Goal: Task Accomplishment & Management: Manage account settings

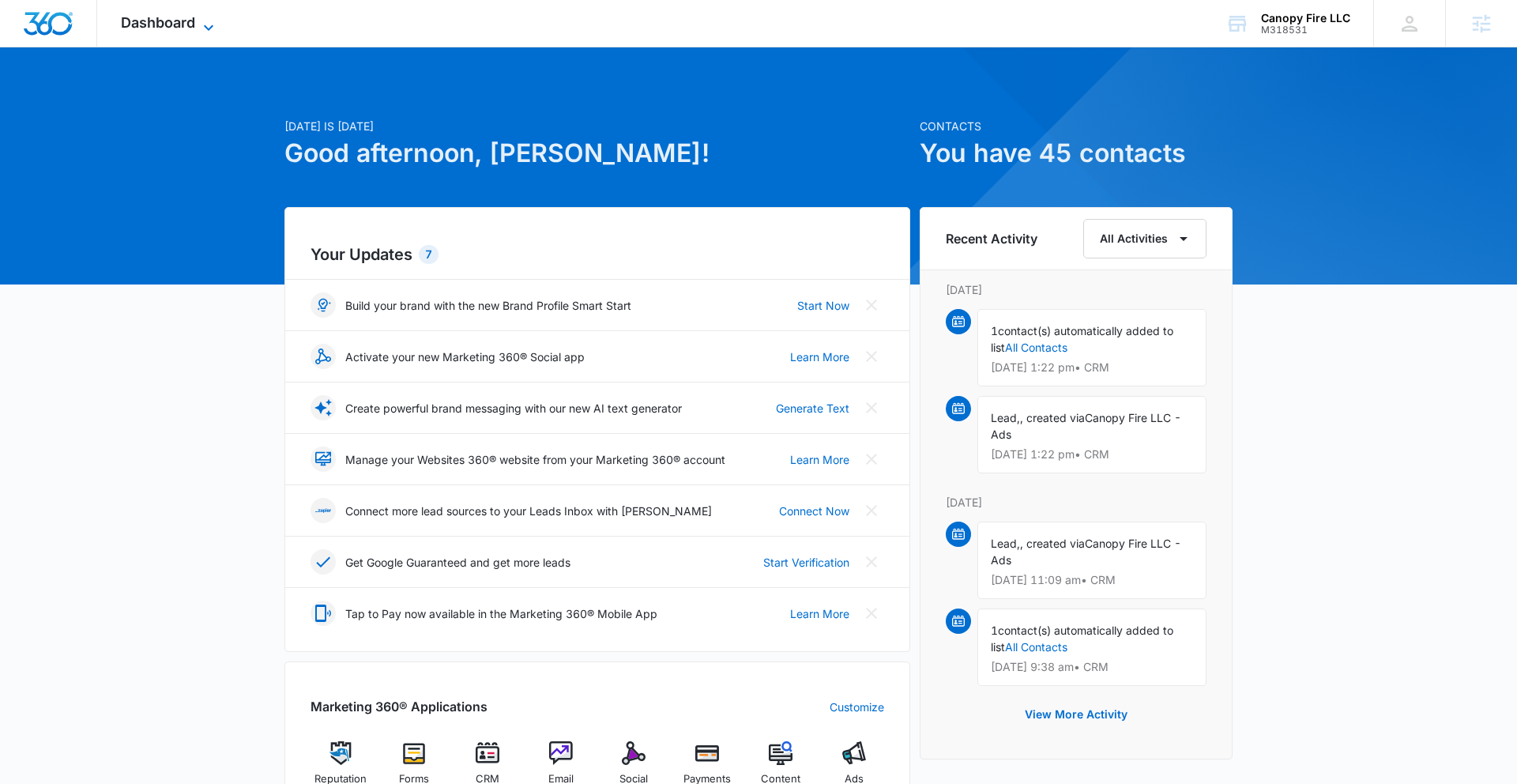
click at [199, 20] on icon at bounding box center [209, 28] width 19 height 19
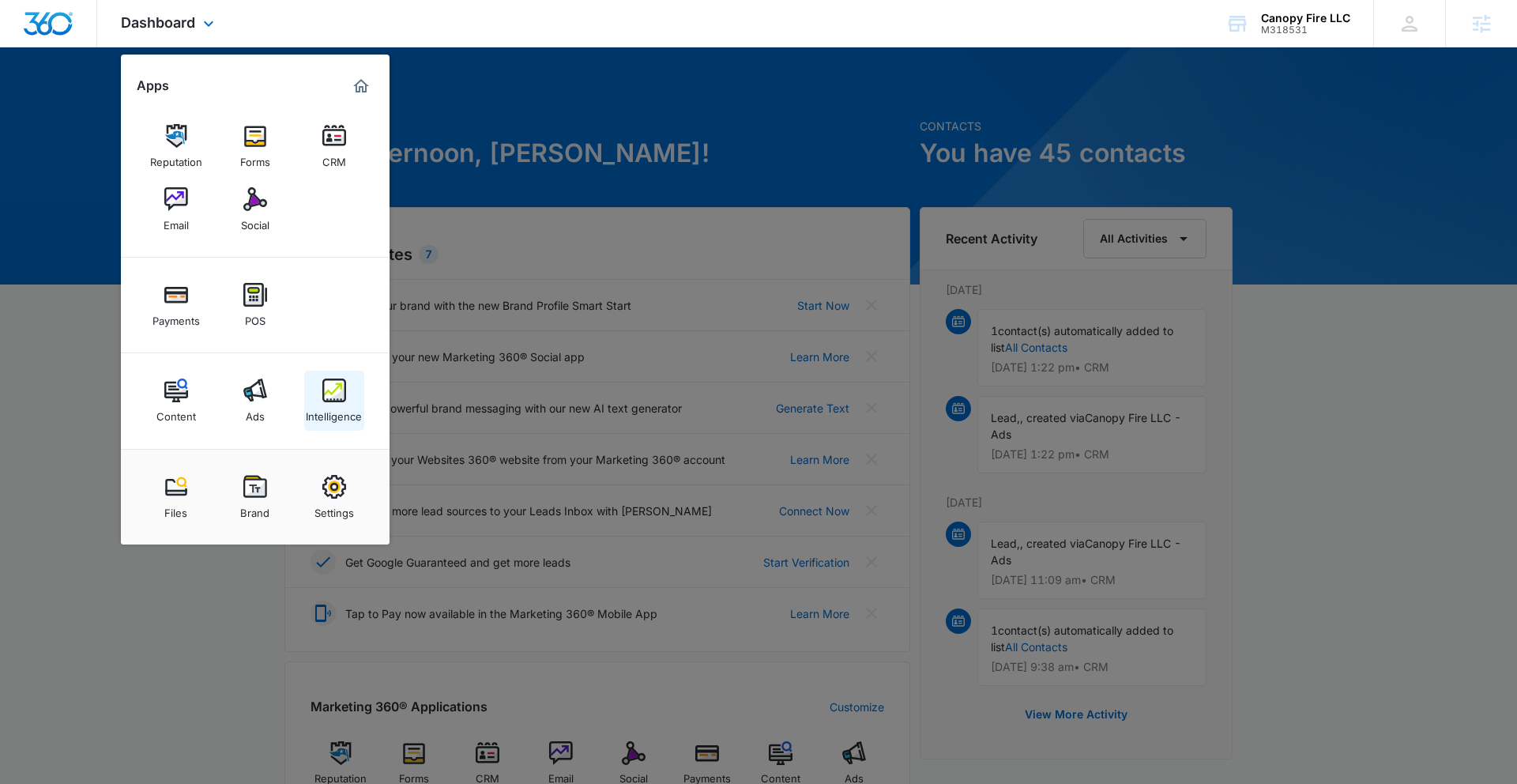
click at [325, 385] on img at bounding box center [334, 390] width 24 height 24
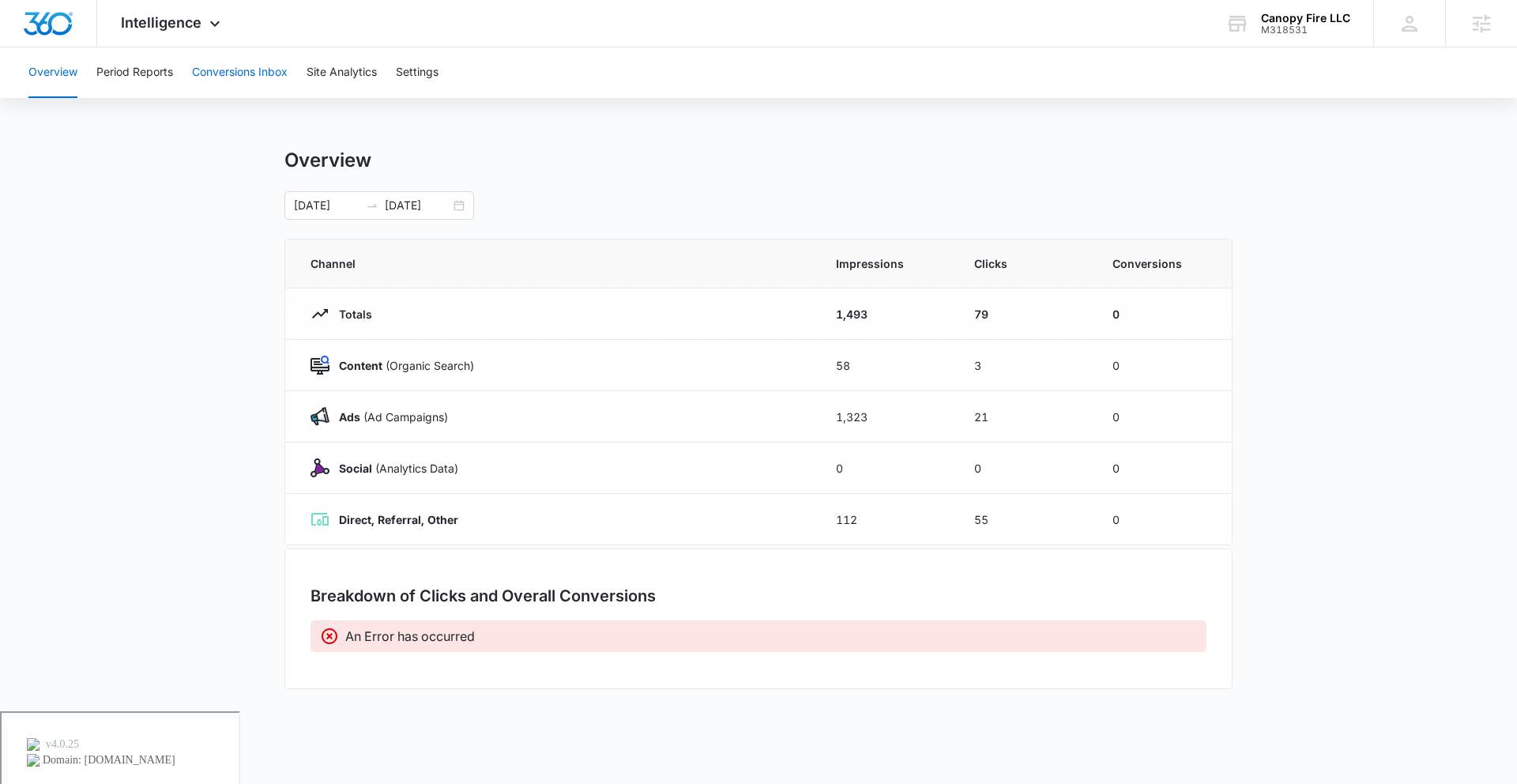
click at [253, 88] on button "Conversions Inbox" at bounding box center [239, 72] width 96 height 50
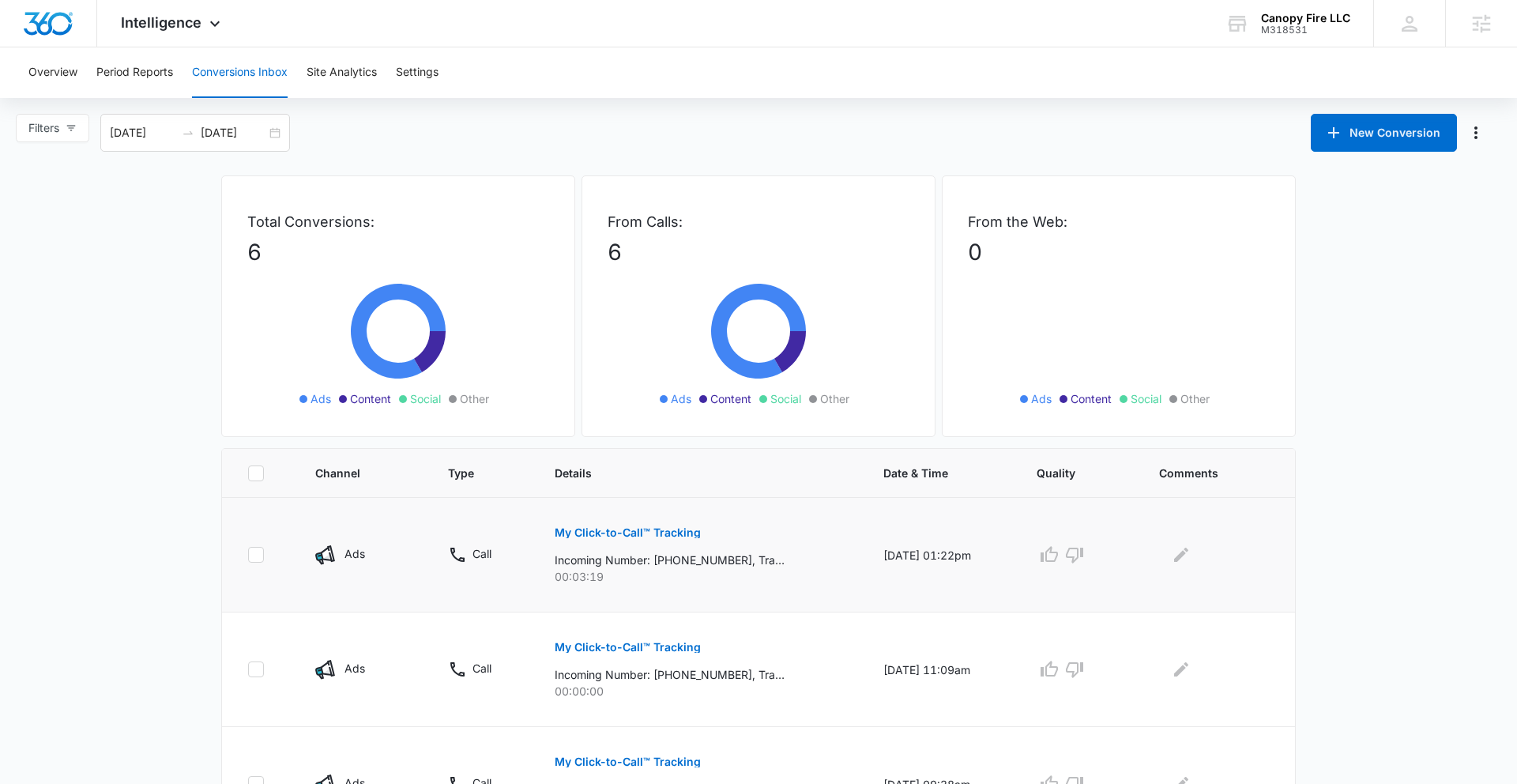
click at [623, 531] on p "My Click-to-Call™ Tracking" at bounding box center [627, 532] width 146 height 11
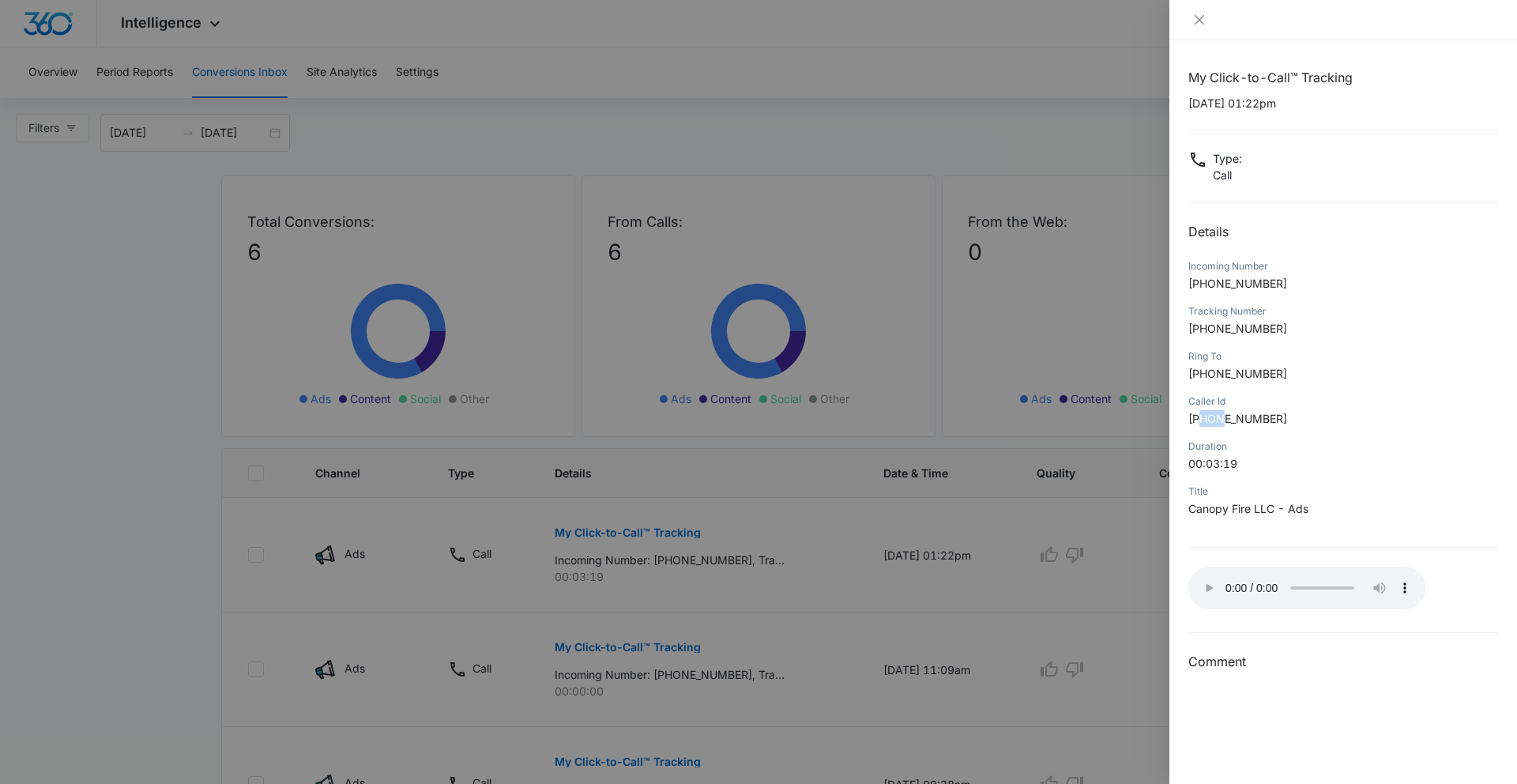
drag, startPoint x: 1204, startPoint y: 417, endPoint x: 1225, endPoint y: 422, distance: 21.6
click at [1225, 422] on span "[PHONE_NUMBER]" at bounding box center [1238, 419] width 99 height 13
click at [1333, 519] on div "Title Canopy Fire LLC - Ads" at bounding box center [1343, 505] width 309 height 45
click at [815, 524] on div at bounding box center [758, 392] width 1517 height 784
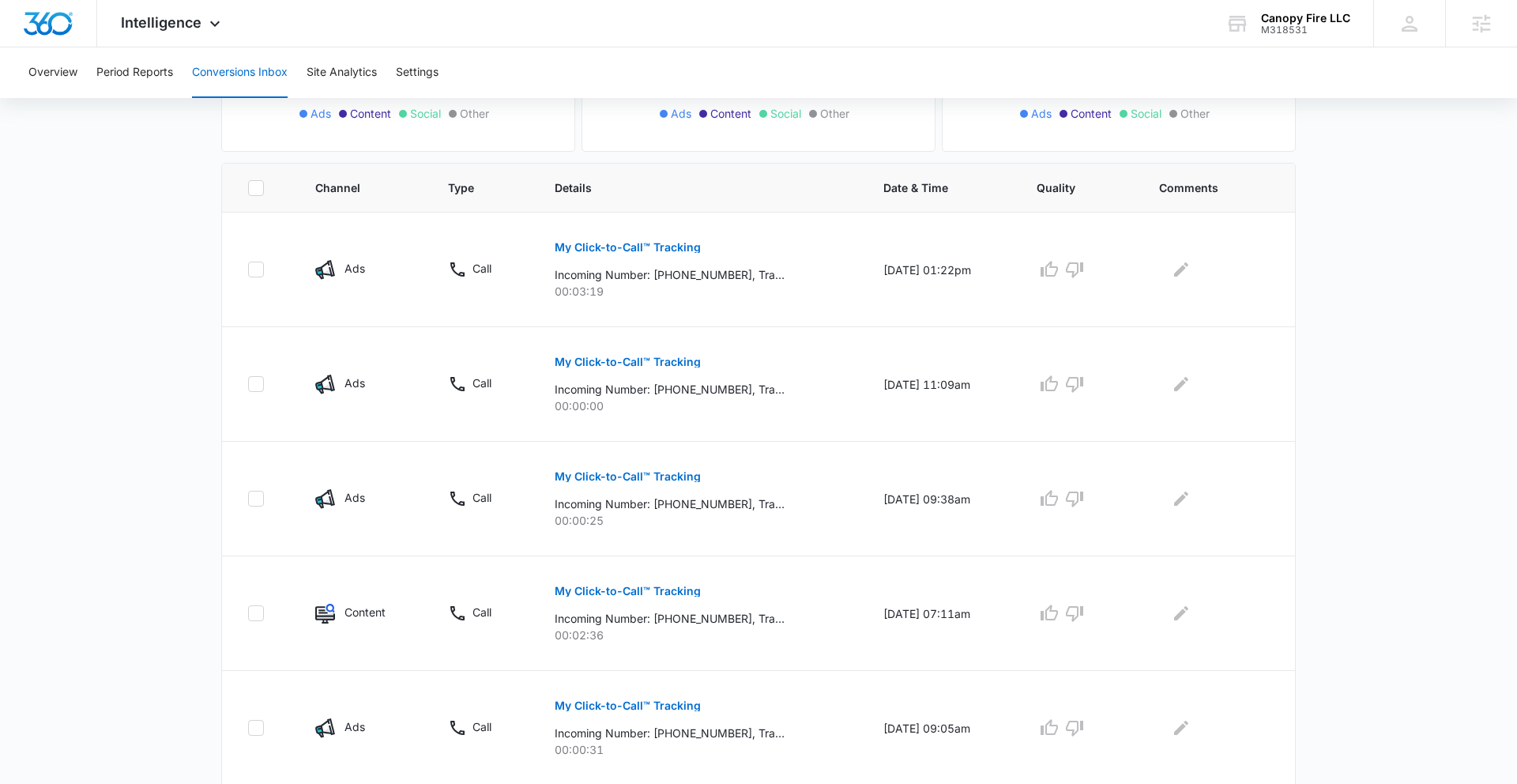
scroll to position [290, 0]
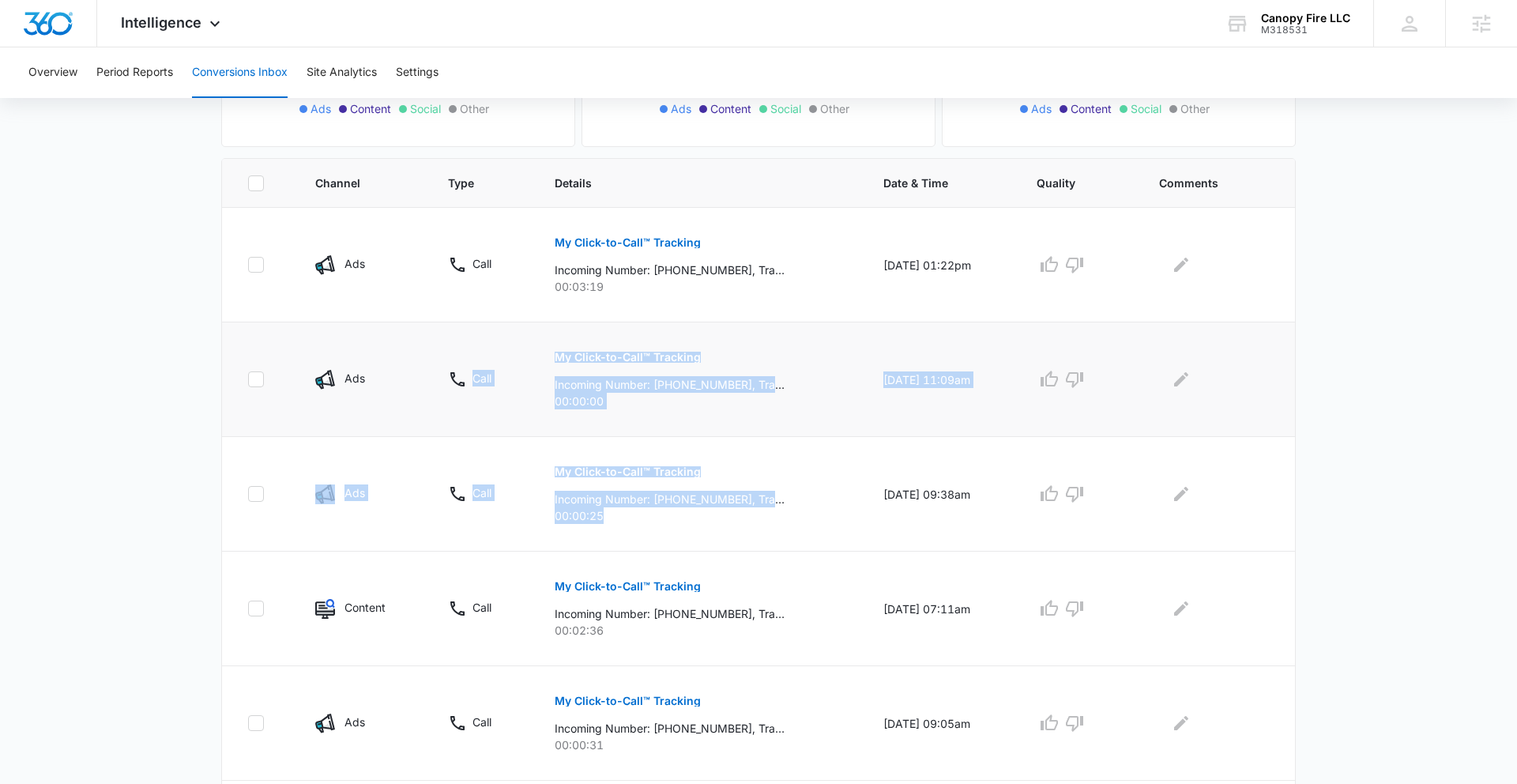
drag, startPoint x: 640, startPoint y: 524, endPoint x: 497, endPoint y: 351, distance: 224.5
click at [497, 351] on tbody "Ads Call My Click-to-Call™ Tracking Incoming Number: [PHONE_NUMBER], Tracking N…" at bounding box center [758, 551] width 1074 height 687
click at [696, 547] on td "My Click-to-Call™ Tracking Incoming Number: [PHONE_NUMBER], Tracking Number: [P…" at bounding box center [700, 494] width 328 height 115
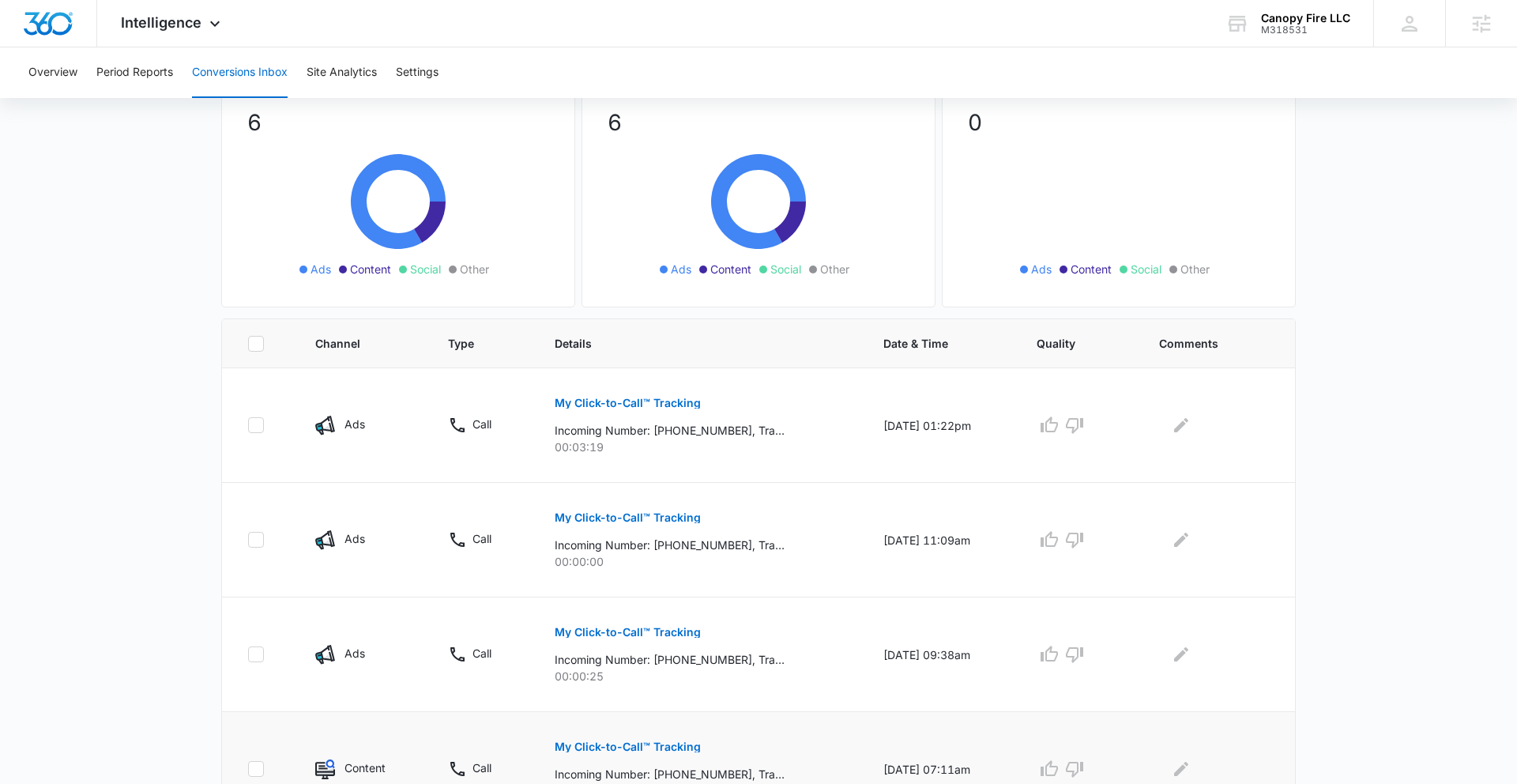
scroll to position [141, 0]
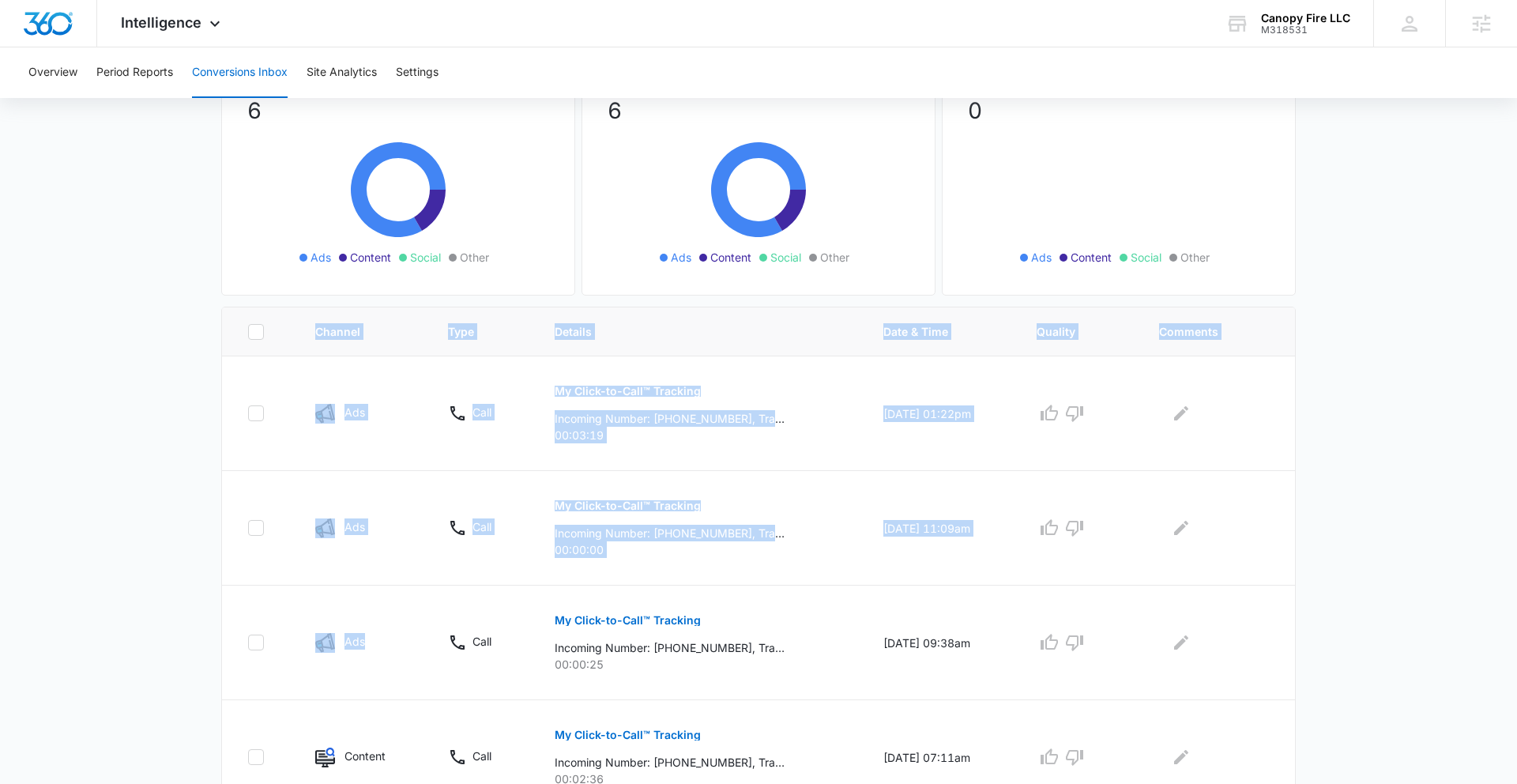
drag, startPoint x: 377, startPoint y: 640, endPoint x: 196, endPoint y: 325, distance: 363.3
click at [196, 325] on main "Filters [DATE] [DATE] New Conversion Total Conversions: 6 Ads Content Social Ot…" at bounding box center [758, 526] width 1517 height 1107
click at [104, 346] on main "Filters [DATE] [DATE] New Conversion Total Conversions: 6 Ads Content Social Ot…" at bounding box center [758, 526] width 1517 height 1107
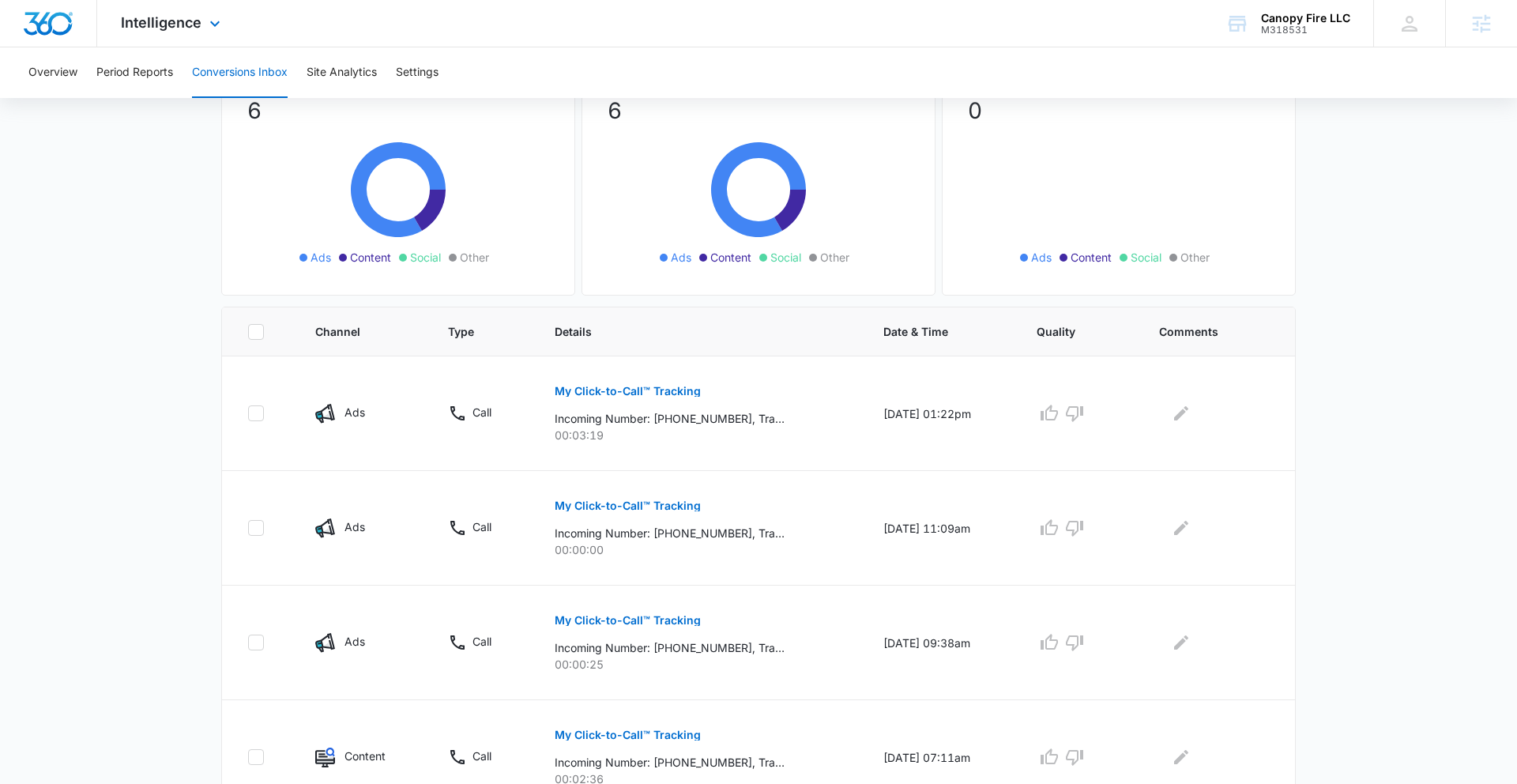
click at [185, 9] on div "Intelligence Apps Reputation Forms CRM Email Social Payments POS Content Ads In…" at bounding box center [172, 23] width 151 height 47
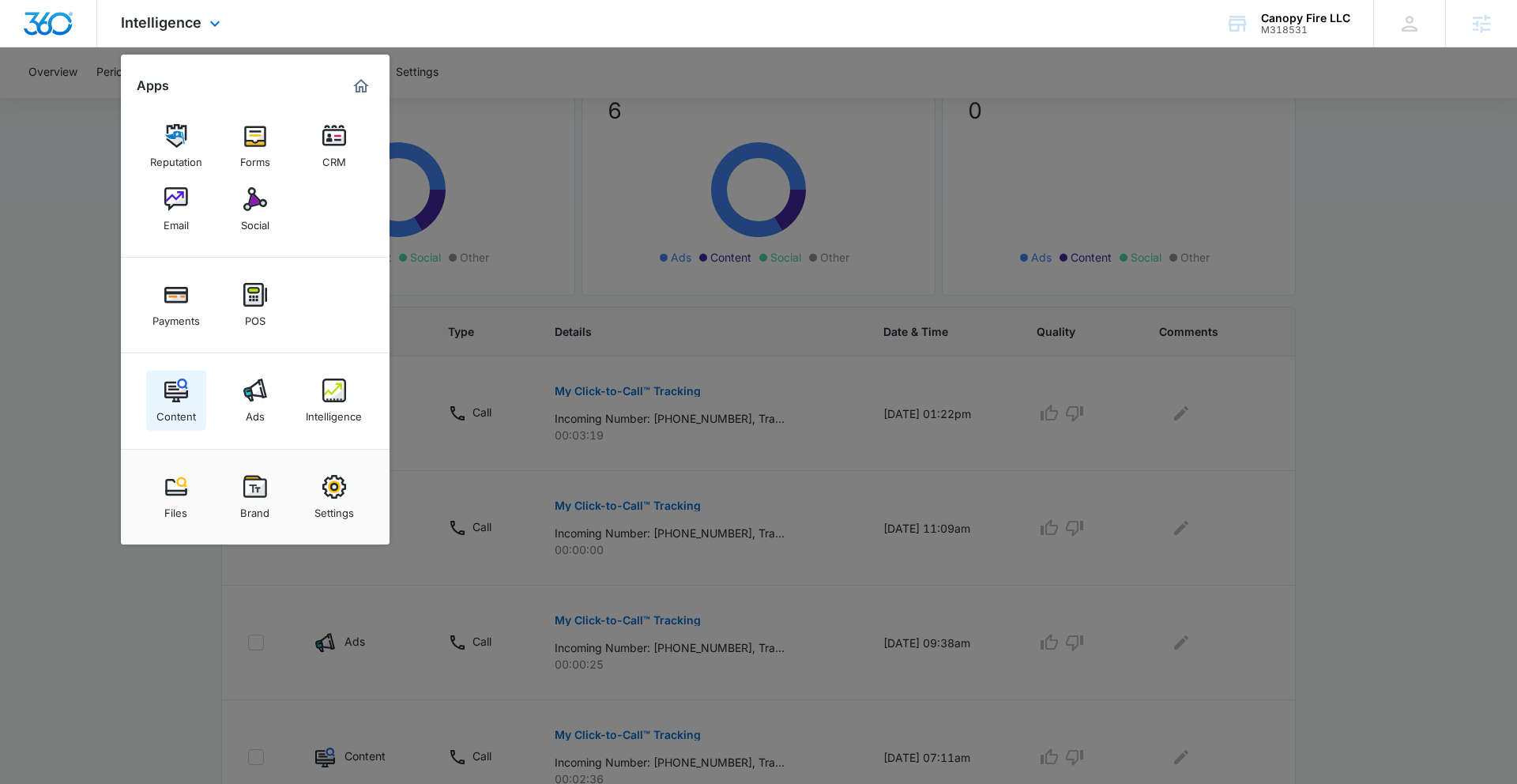
click at [193, 391] on link "Content" at bounding box center [176, 400] width 60 height 60
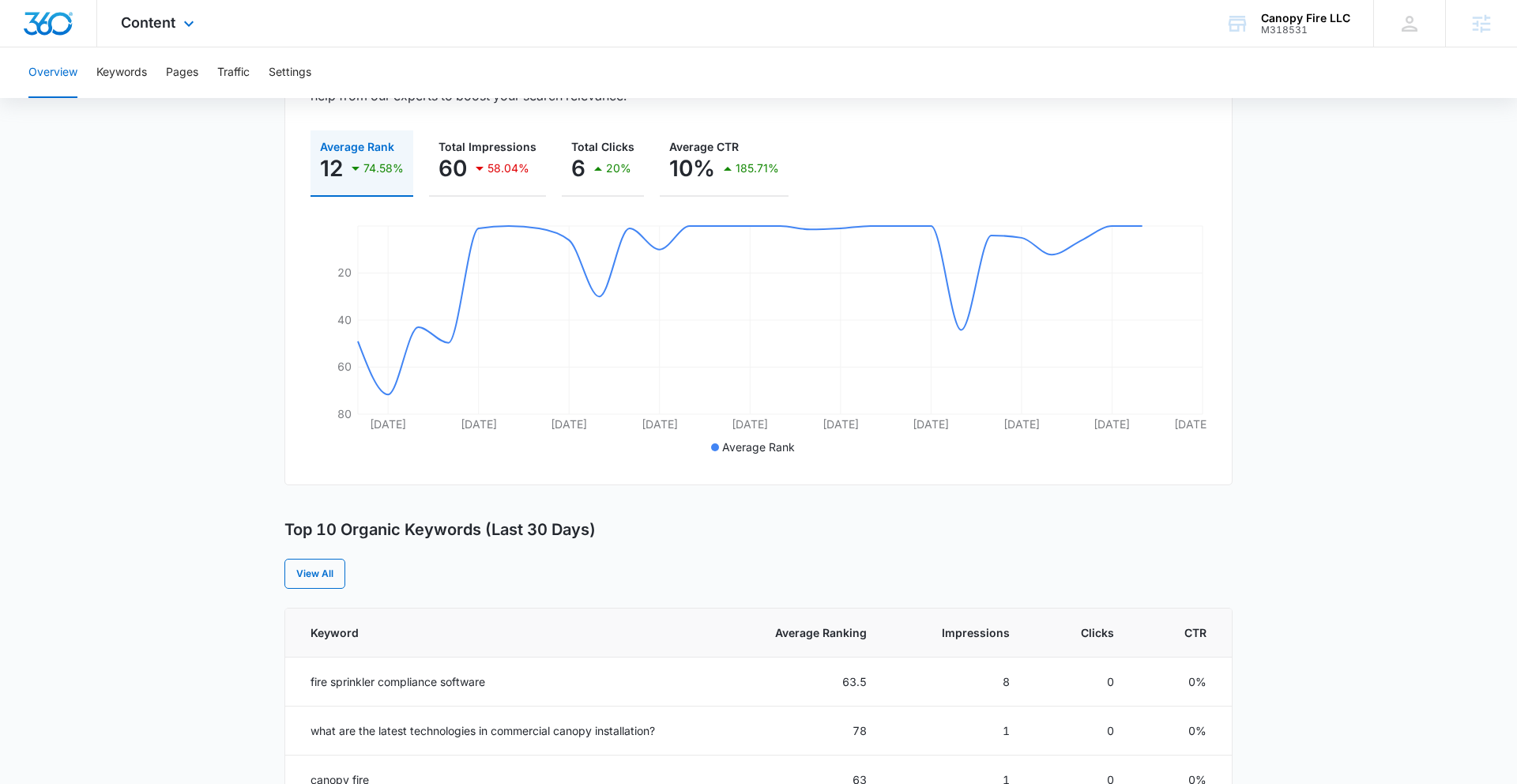
scroll to position [248, 0]
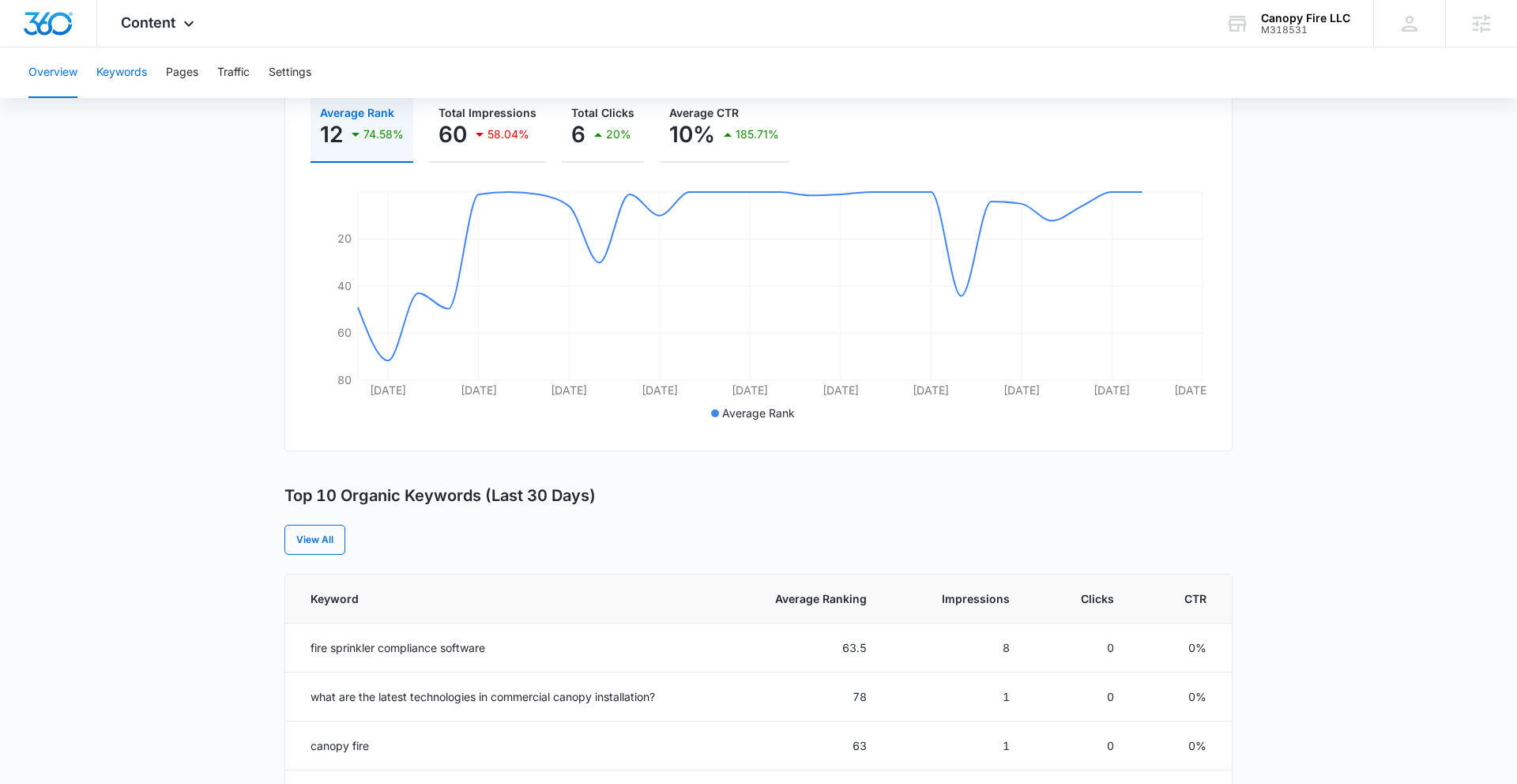
click at [122, 71] on button "Keywords" at bounding box center [122, 72] width 50 height 50
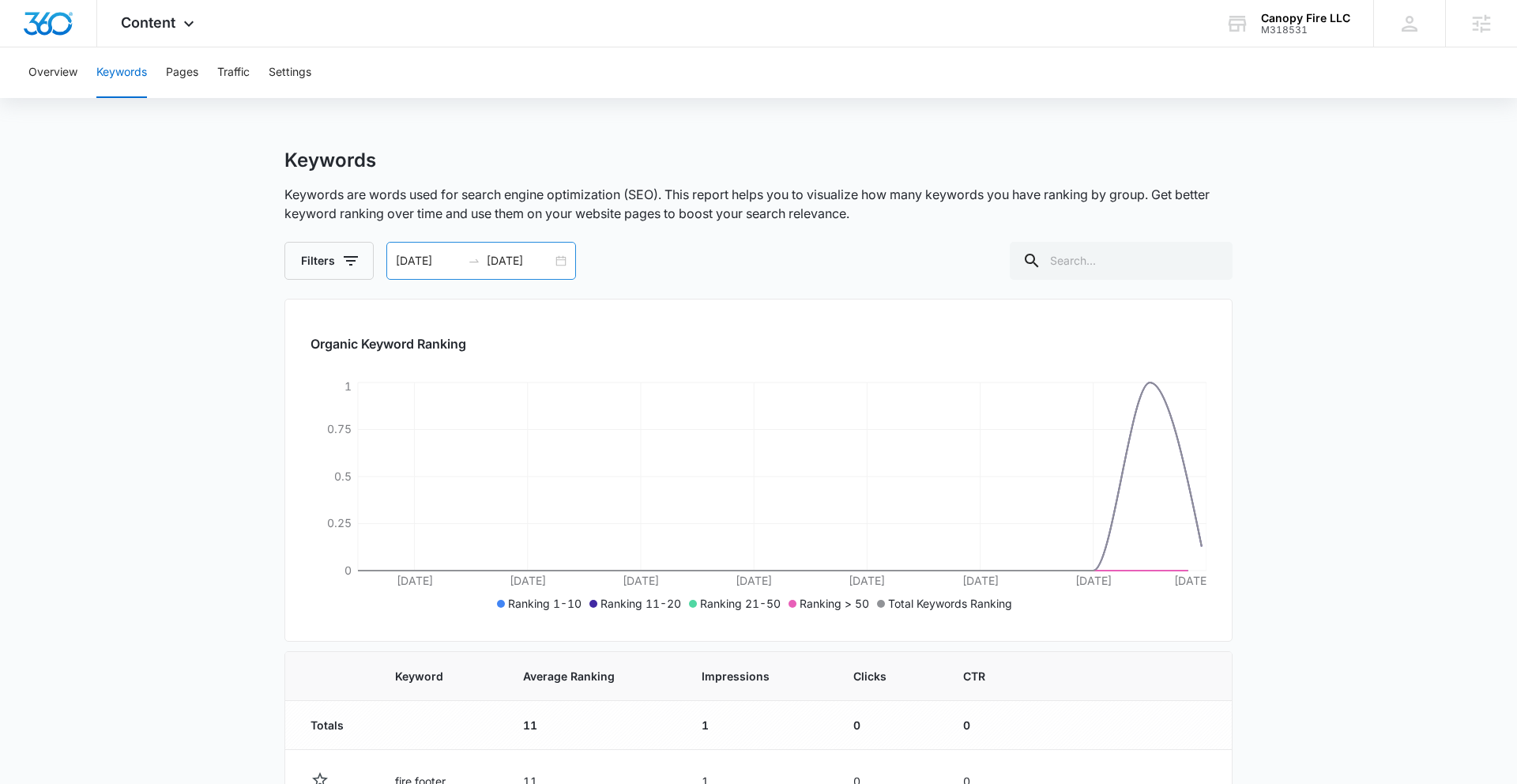
click at [564, 265] on div "[DATE] [DATE]" at bounding box center [481, 261] width 190 height 38
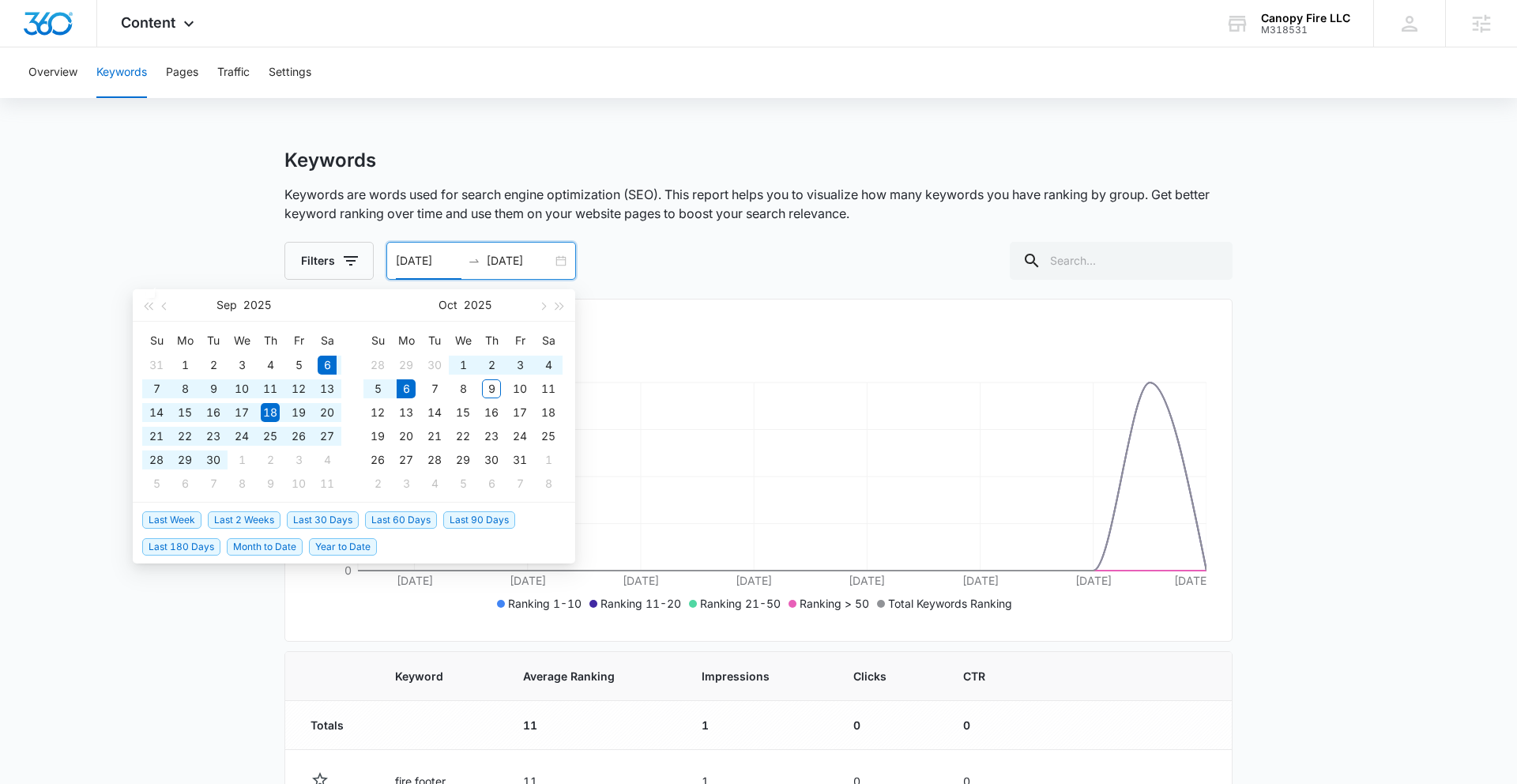
click at [324, 516] on span "Last 30 Days" at bounding box center [323, 520] width 72 height 17
type input "[DATE]"
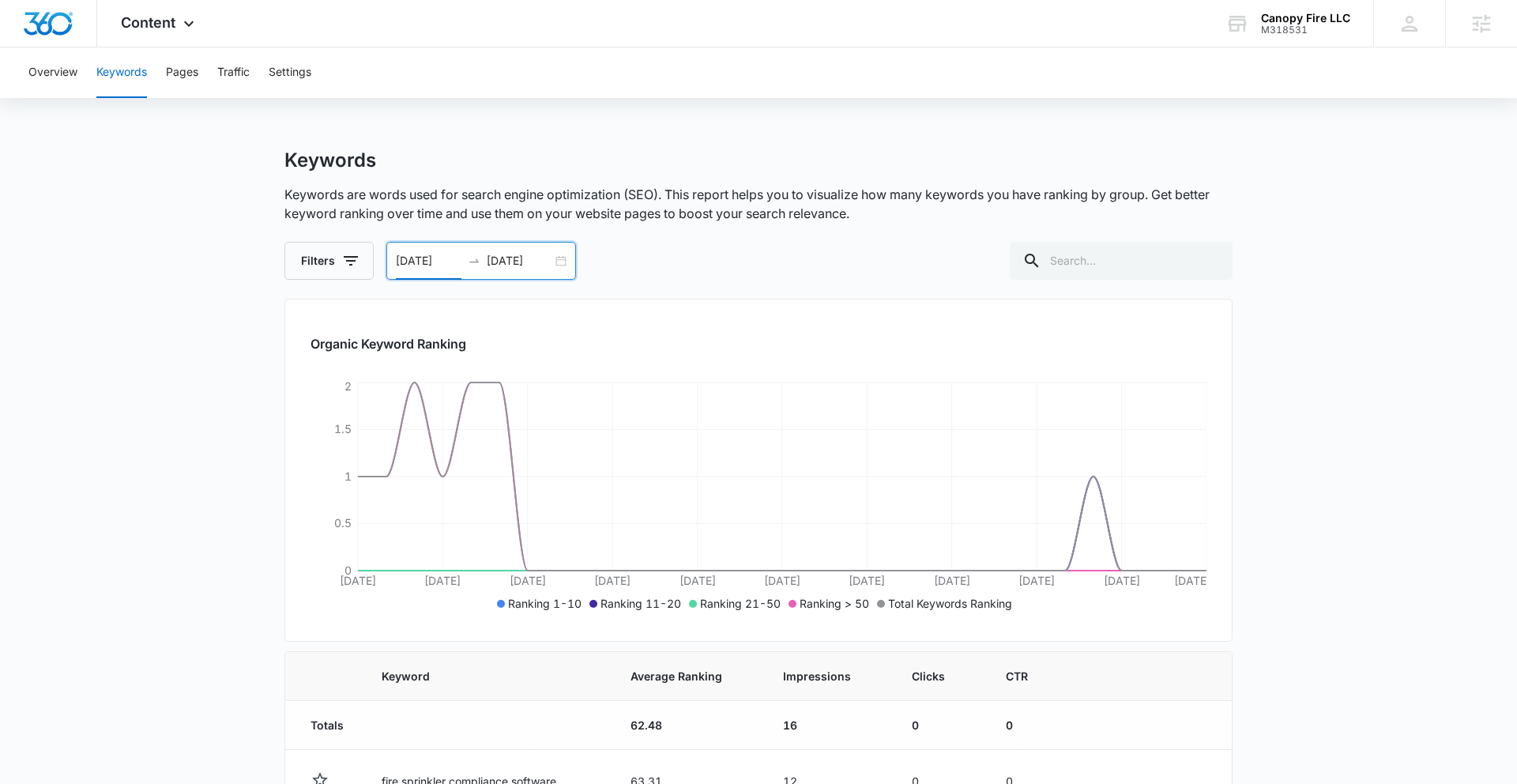
click at [560, 255] on div "[DATE] [DATE]" at bounding box center [481, 261] width 190 height 38
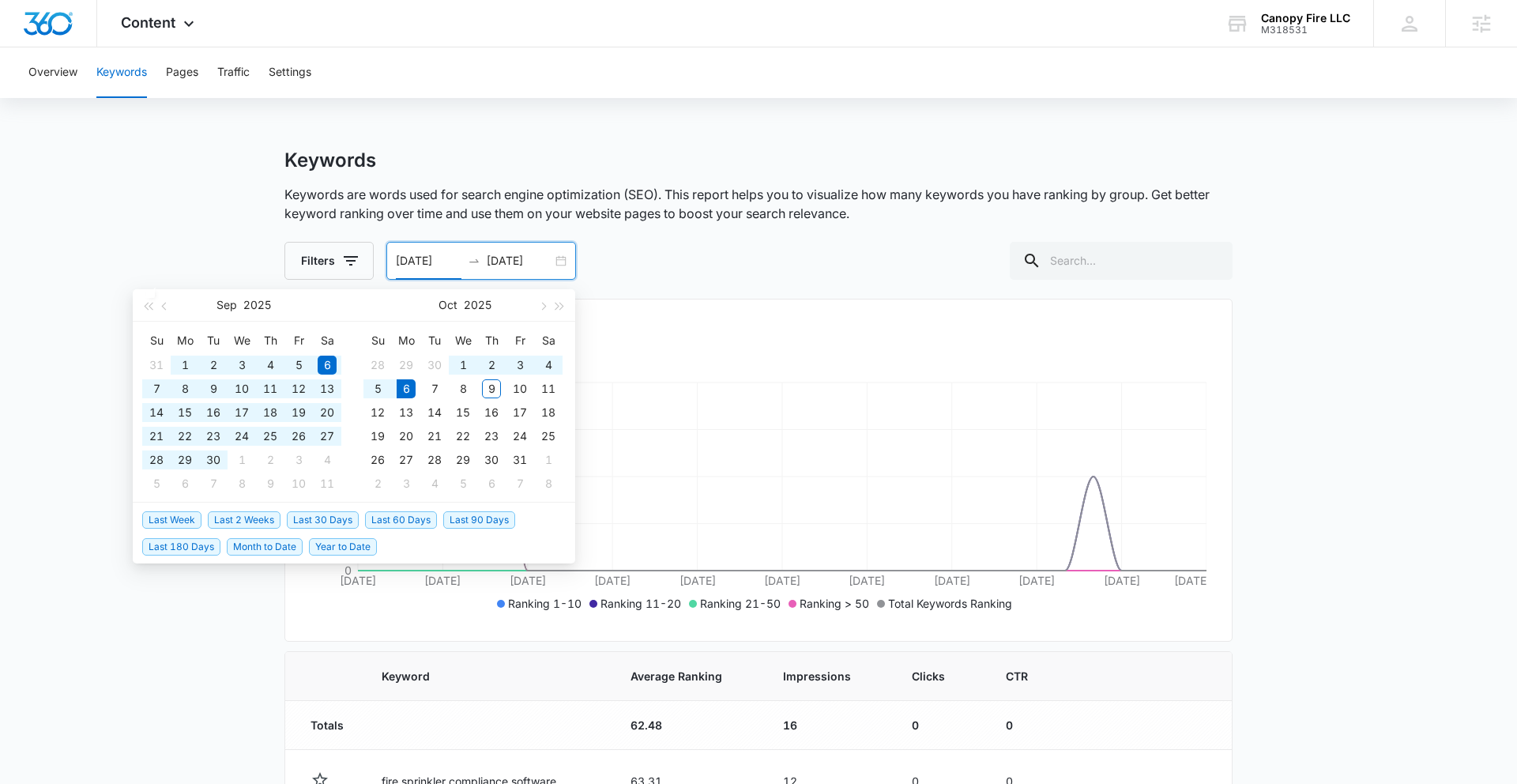
click at [480, 519] on span "Last 90 Days" at bounding box center [479, 520] width 72 height 17
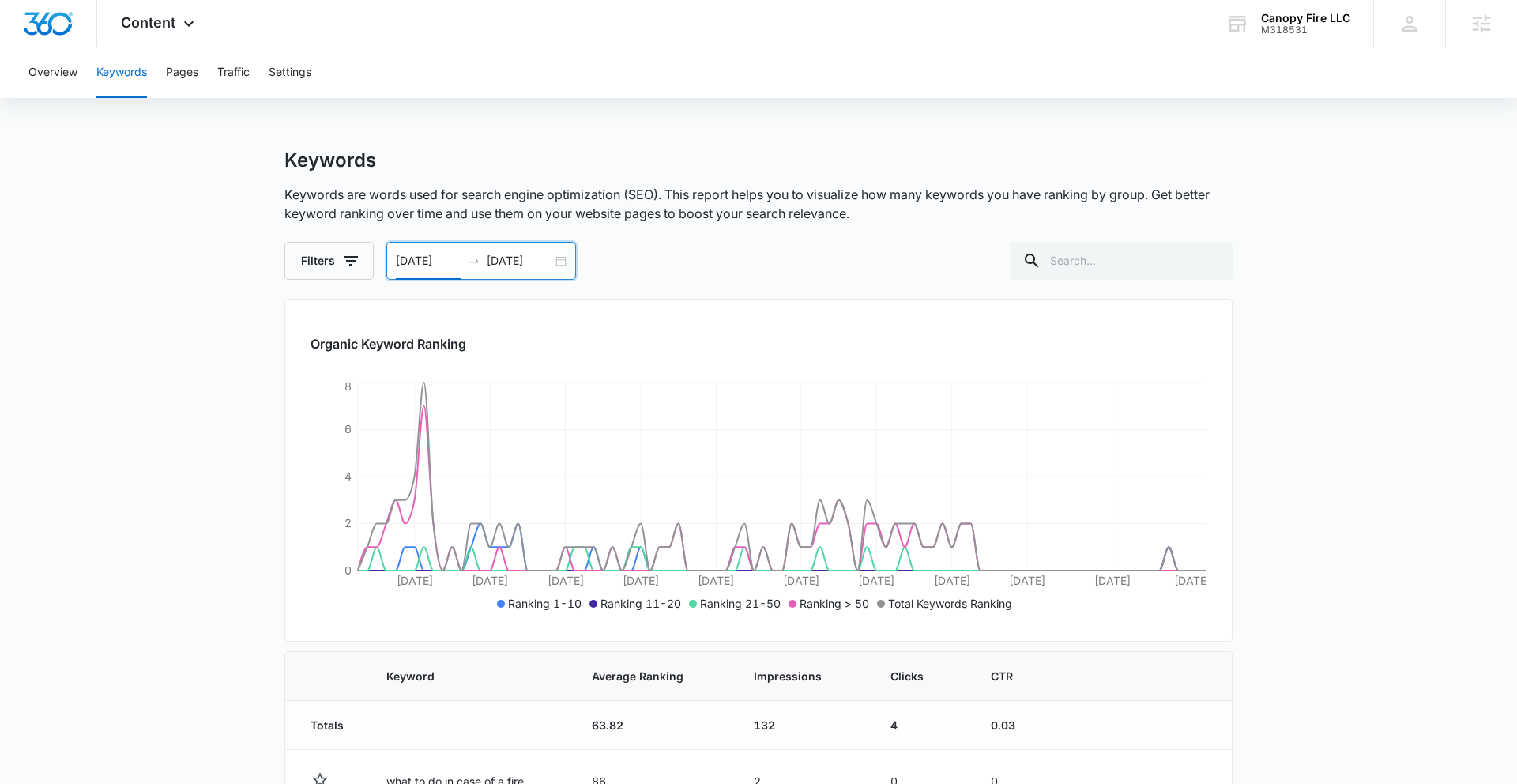
click at [560, 255] on div "[DATE] [DATE]" at bounding box center [481, 261] width 190 height 38
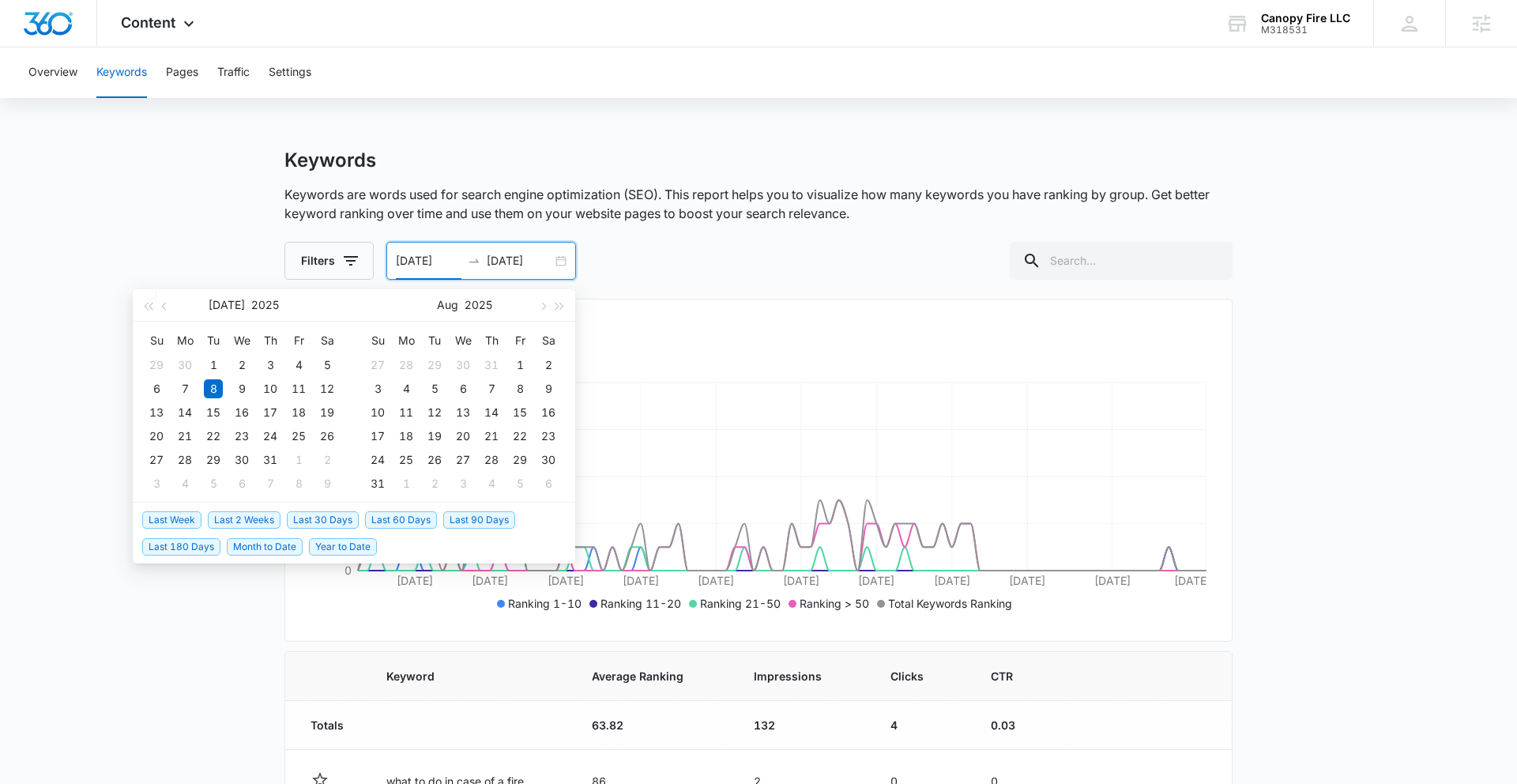
click at [336, 513] on span "Last 30 Days" at bounding box center [323, 520] width 72 height 17
type input "[DATE]"
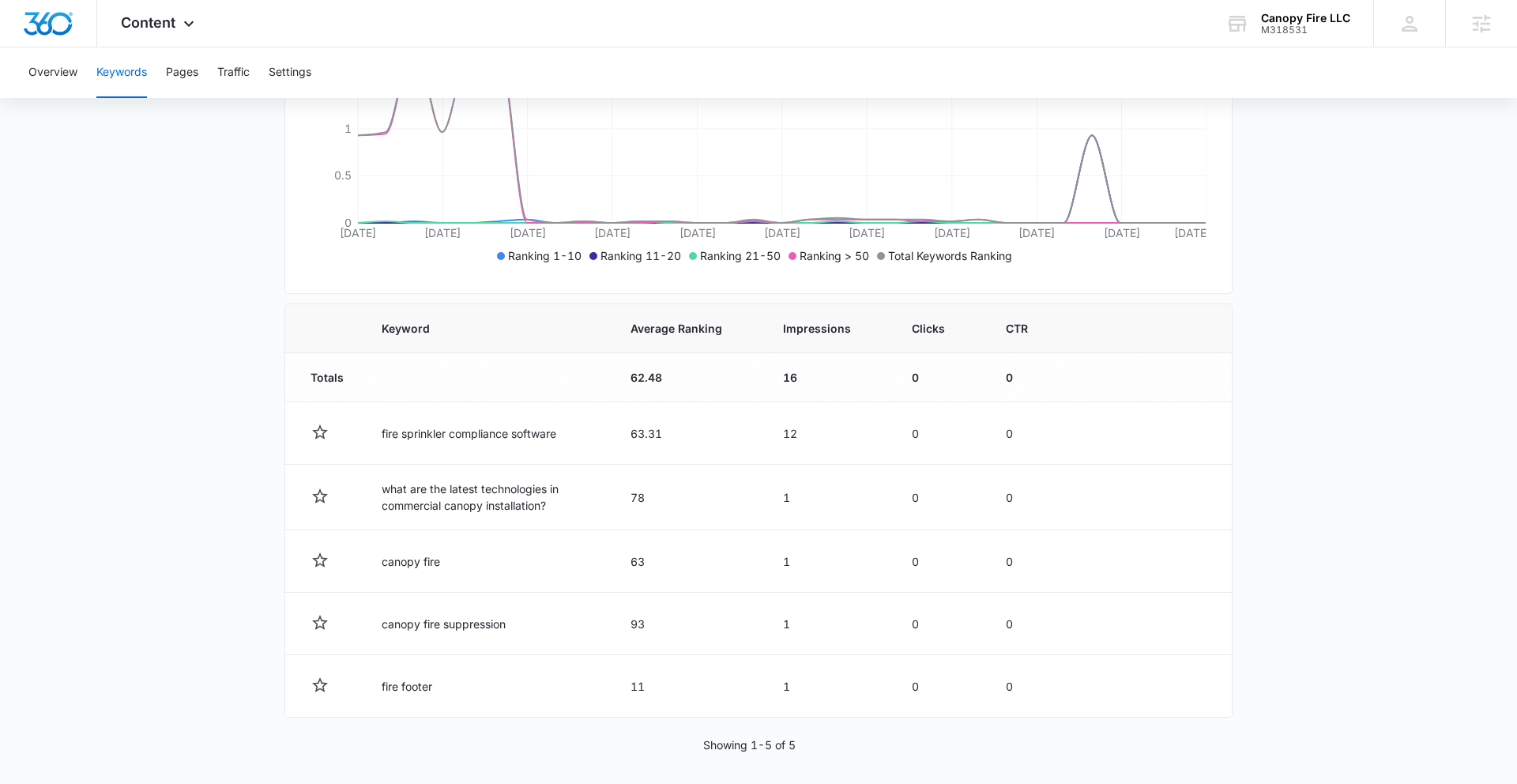
scroll to position [355, 0]
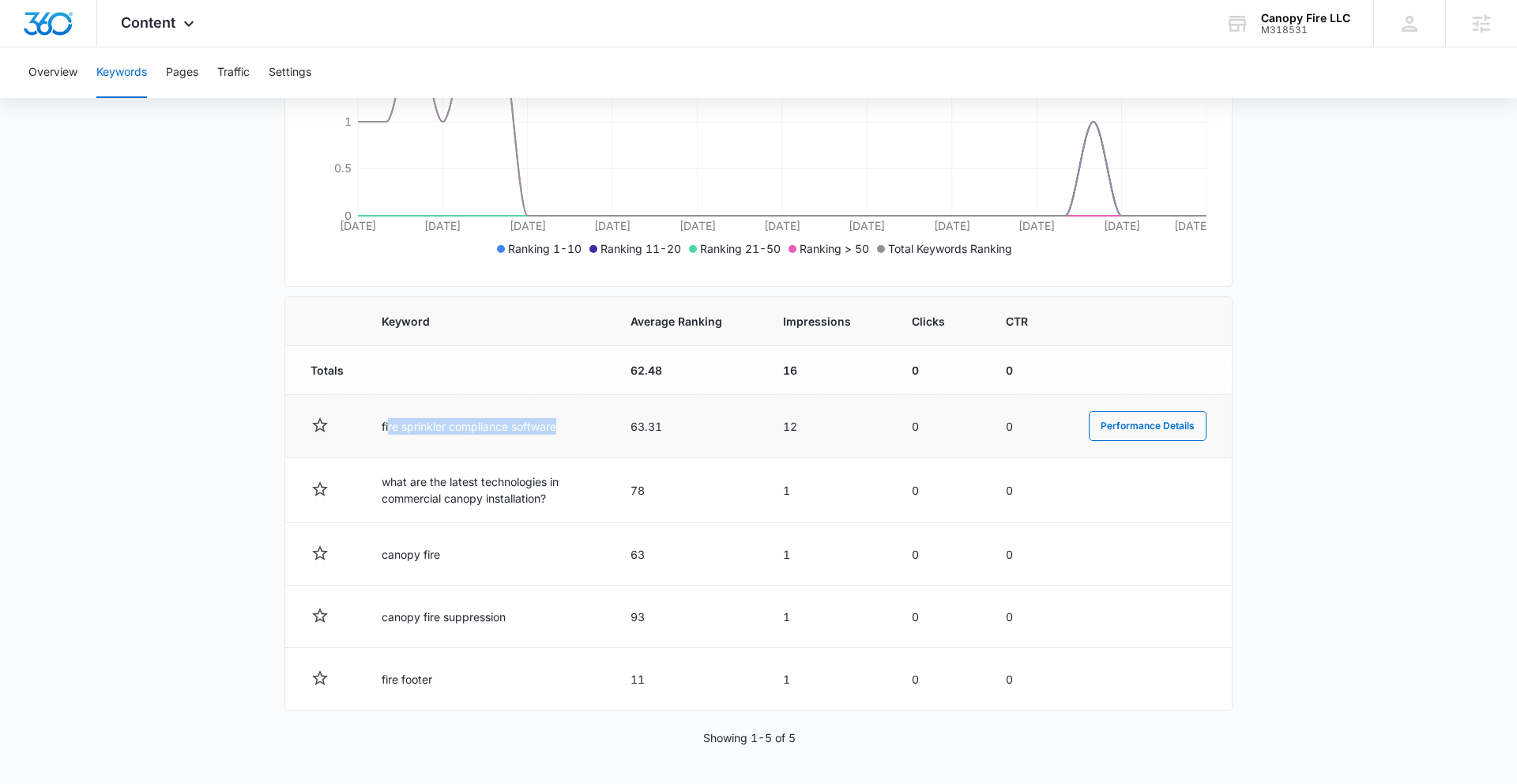
drag, startPoint x: 388, startPoint y: 429, endPoint x: 611, endPoint y: 441, distance: 223.3
click at [611, 441] on td "fire sprinkler compliance software" at bounding box center [487, 426] width 249 height 63
click at [172, 19] on span "Content" at bounding box center [147, 22] width 54 height 16
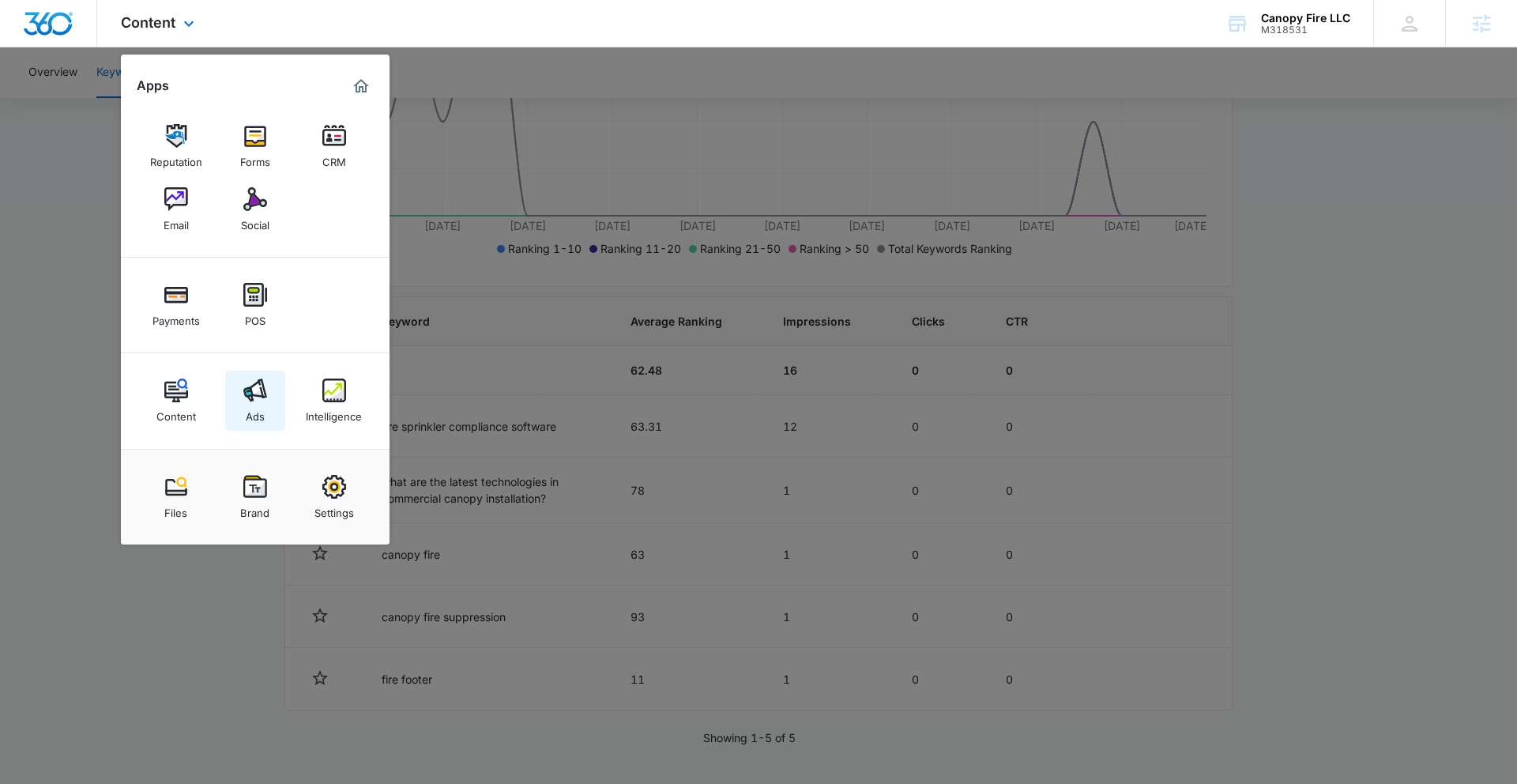
click at [254, 408] on div "Ads" at bounding box center [255, 413] width 19 height 21
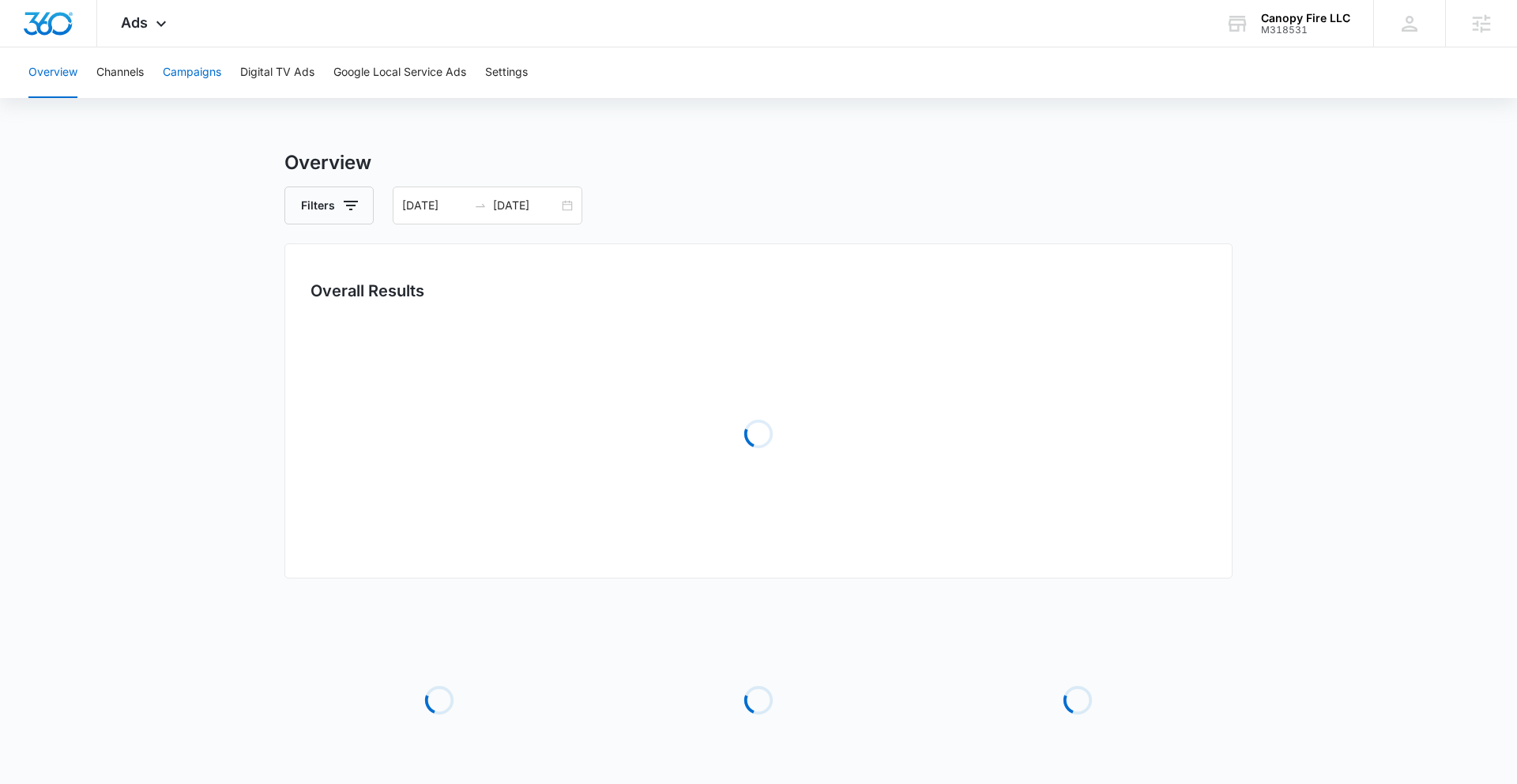
click at [205, 77] on button "Campaigns" at bounding box center [193, 72] width 59 height 50
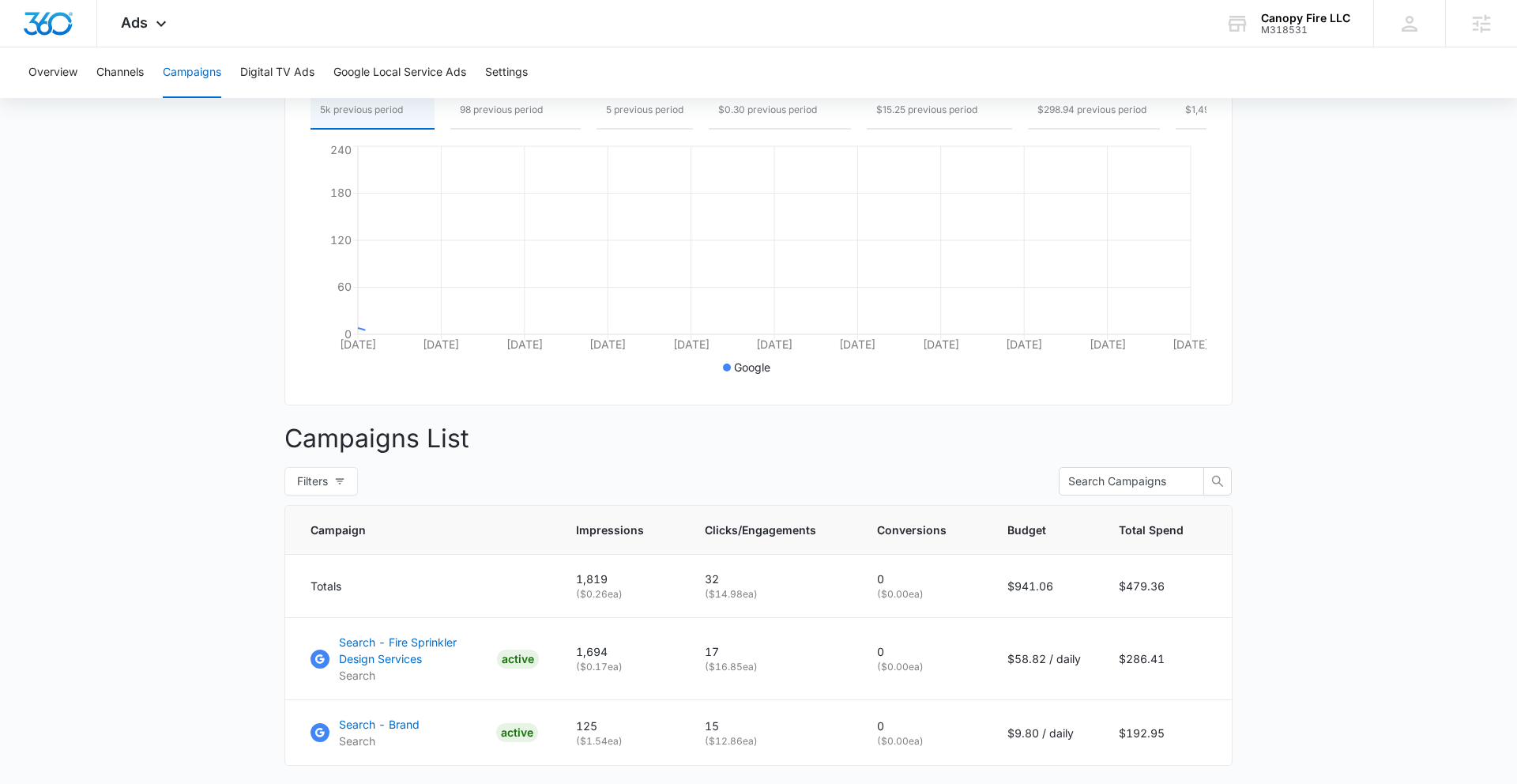
scroll to position [271, 0]
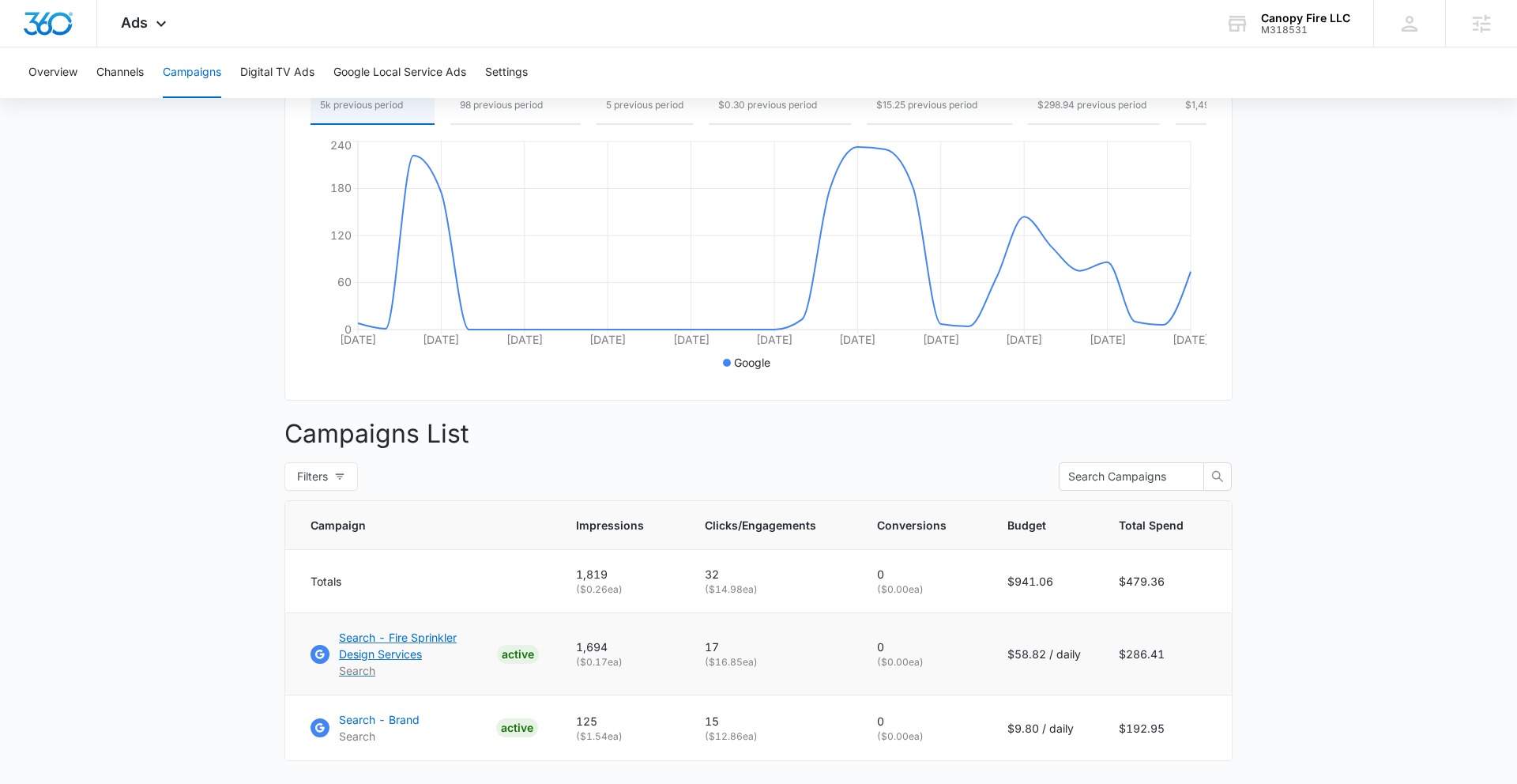
click at [431, 643] on p "Search - Fire Sprinkler Design Services" at bounding box center [415, 645] width 152 height 33
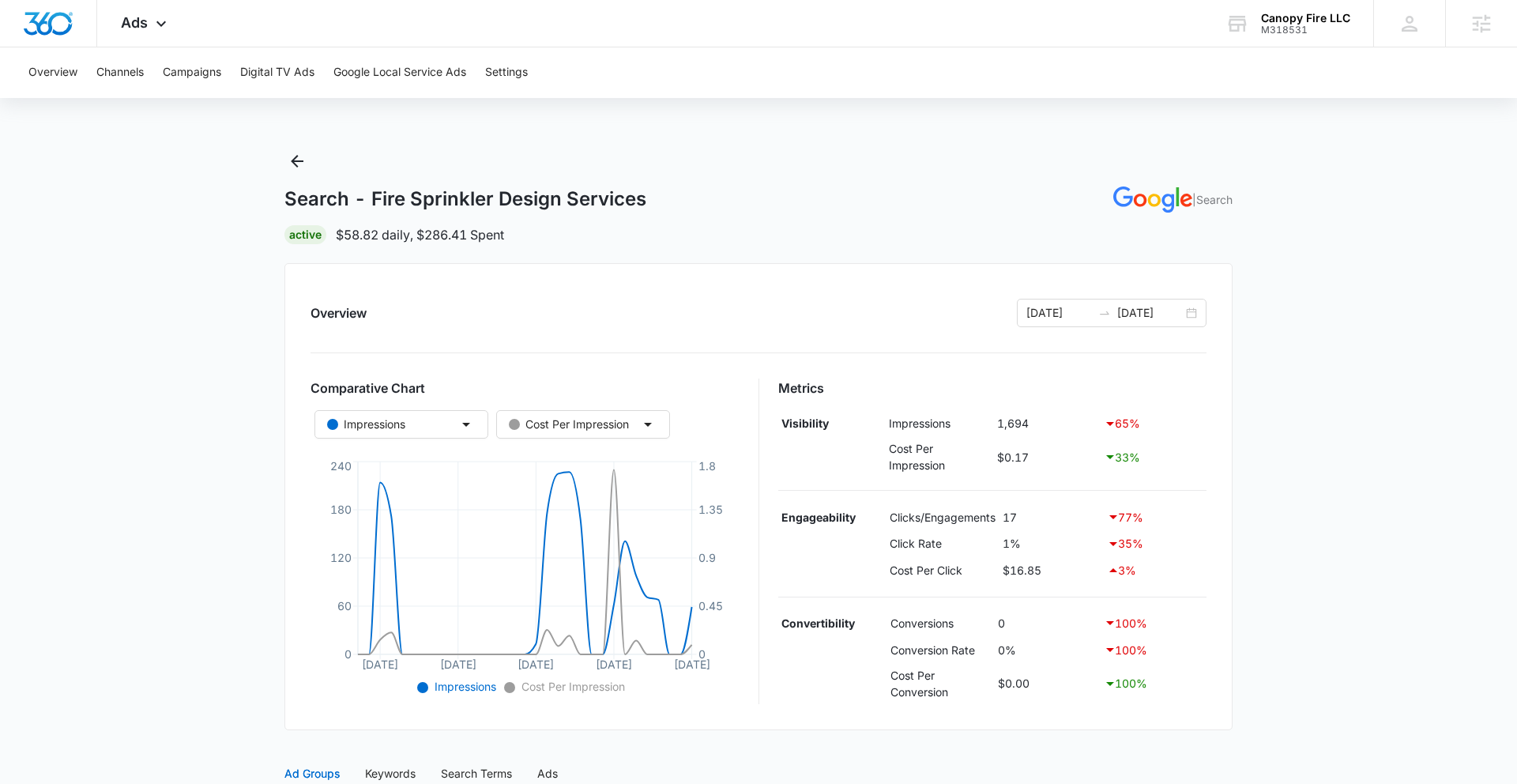
scroll to position [337, 0]
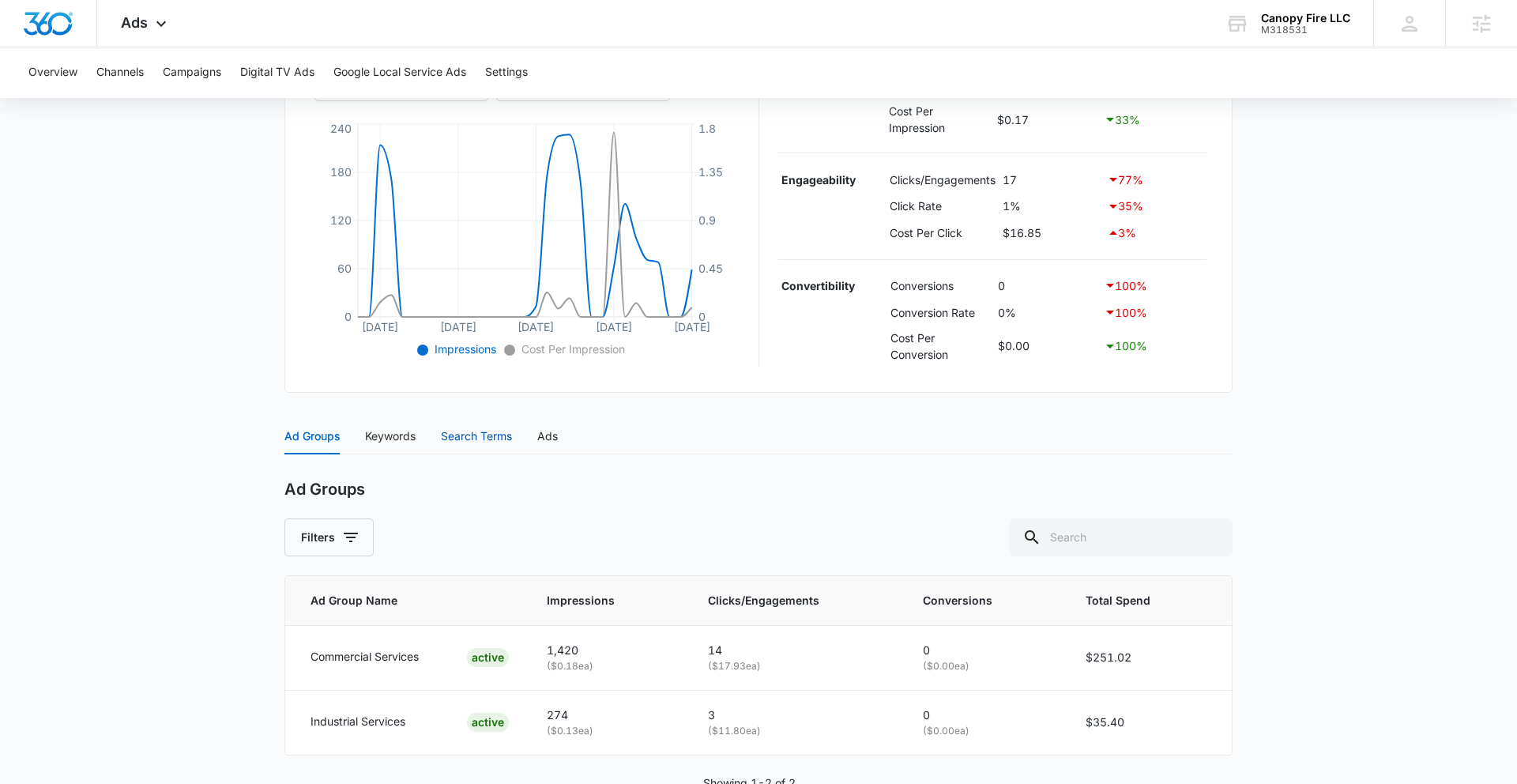
click at [462, 431] on div "Search Terms" at bounding box center [477, 436] width 71 height 17
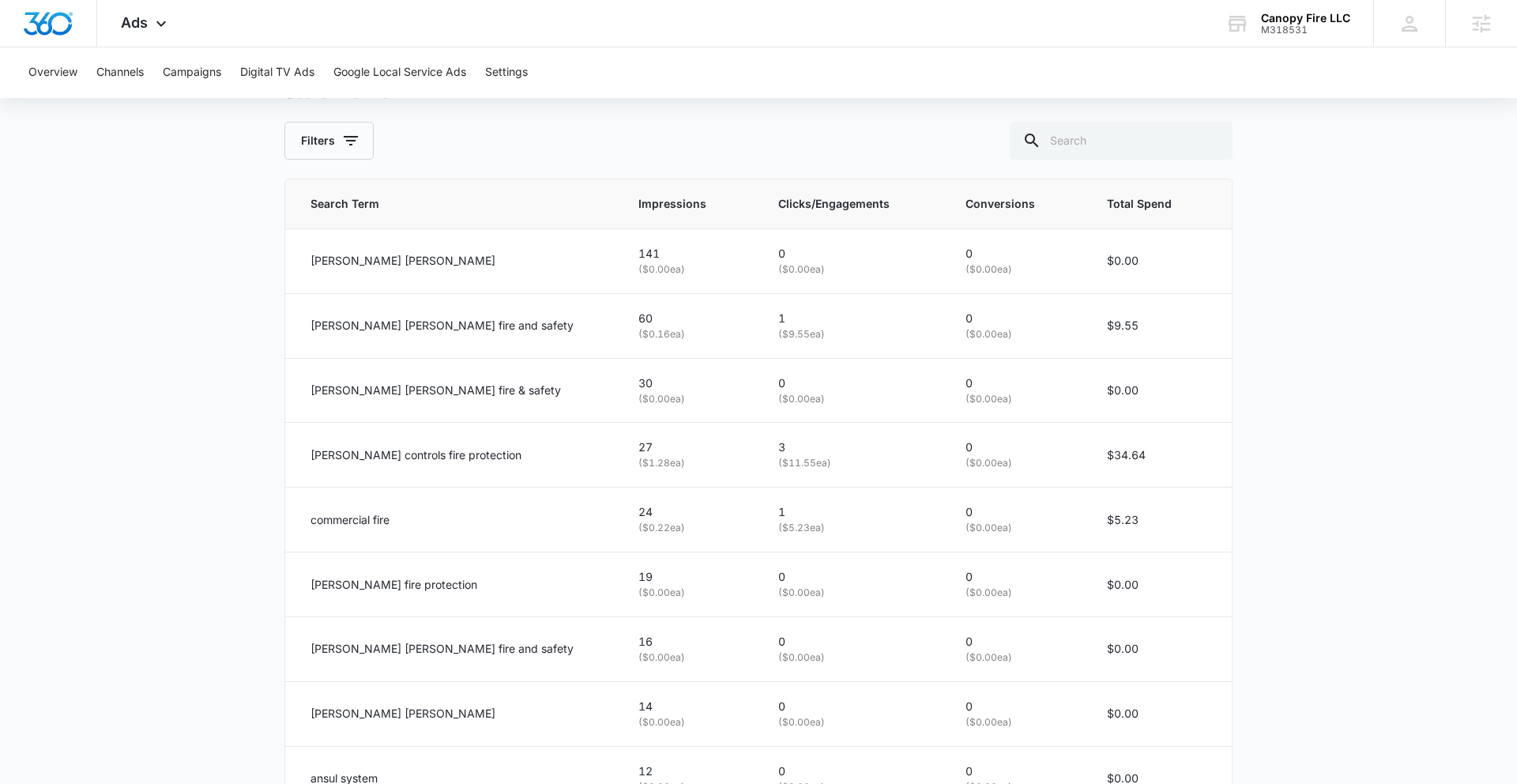
scroll to position [737, 0]
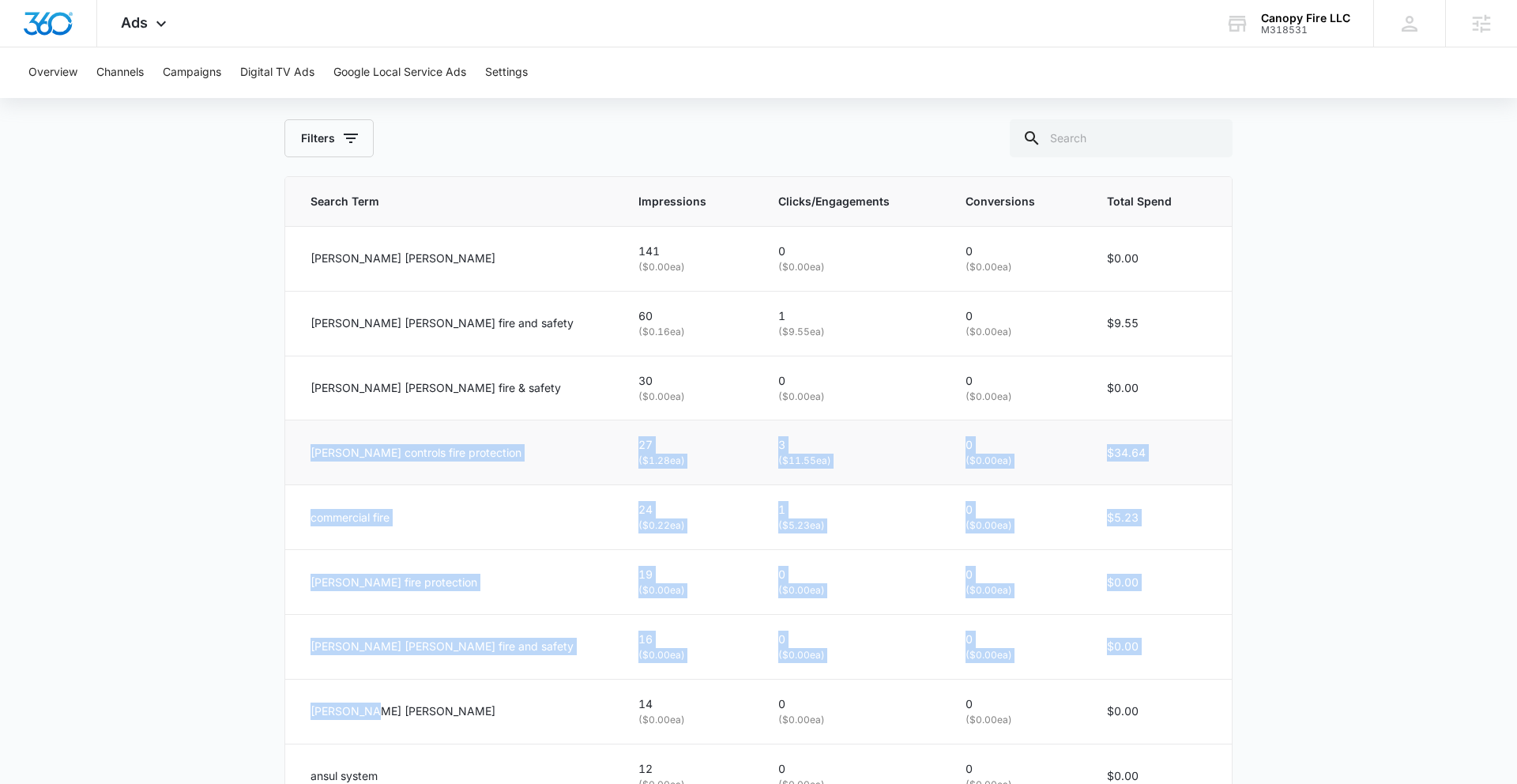
drag, startPoint x: 375, startPoint y: 728, endPoint x: 290, endPoint y: 460, distance: 281.2
click at [290, 460] on tbody "pye barker 141 ( $0.00 ea) 0 ( $0.00 ea) 0 ( $0.00 ea) $0.00 pye barker fire an…" at bounding box center [758, 549] width 946 height 646
click at [377, 550] on td "shipman fire protection" at bounding box center [453, 582] width 334 height 65
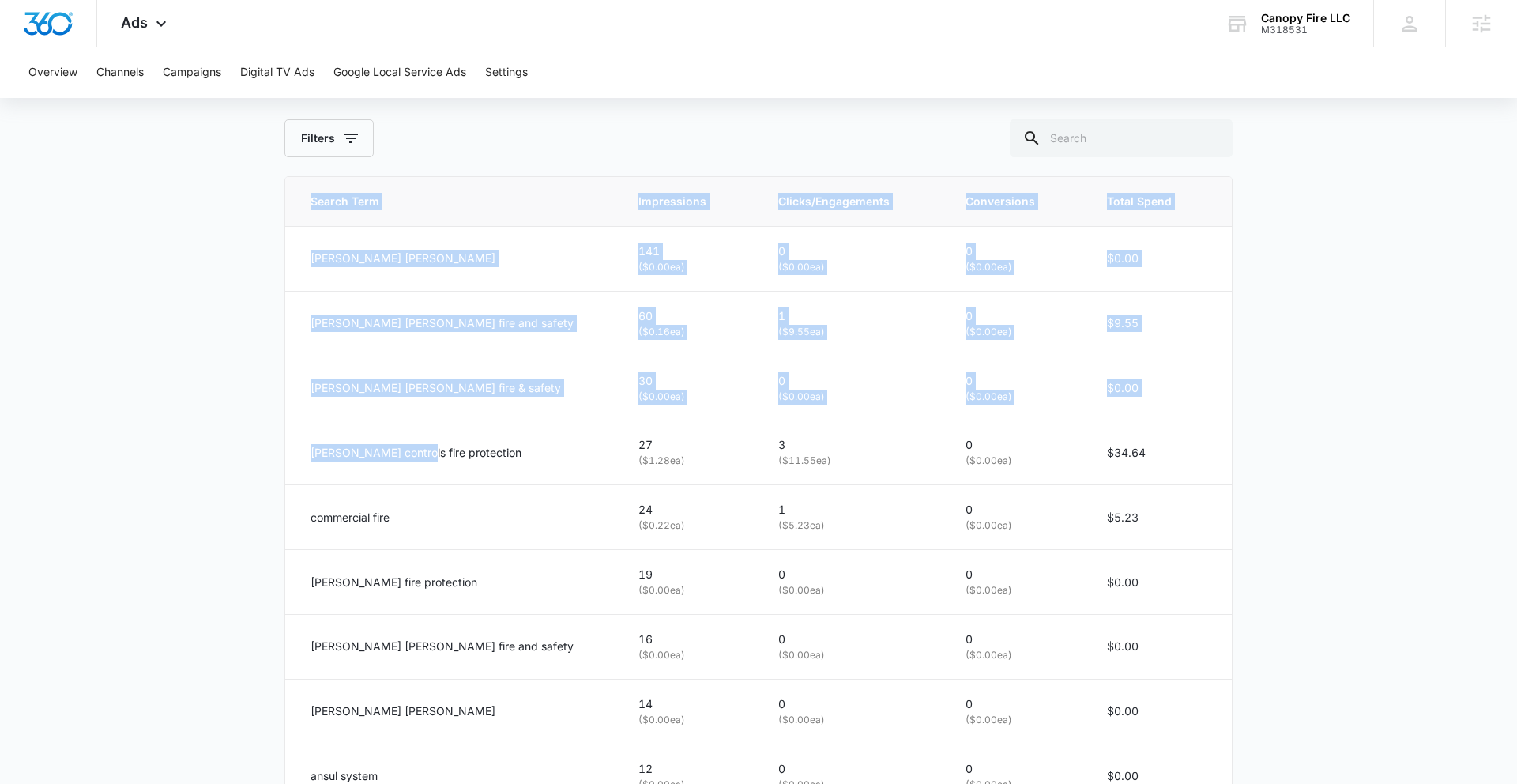
drag, startPoint x: 409, startPoint y: 452, endPoint x: 248, endPoint y: 422, distance: 163.8
click at [248, 422] on main "Search - Fire Sprinkler Design Services | Search Active $58.82 daily , $286.41 …" at bounding box center [758, 186] width 1517 height 1548
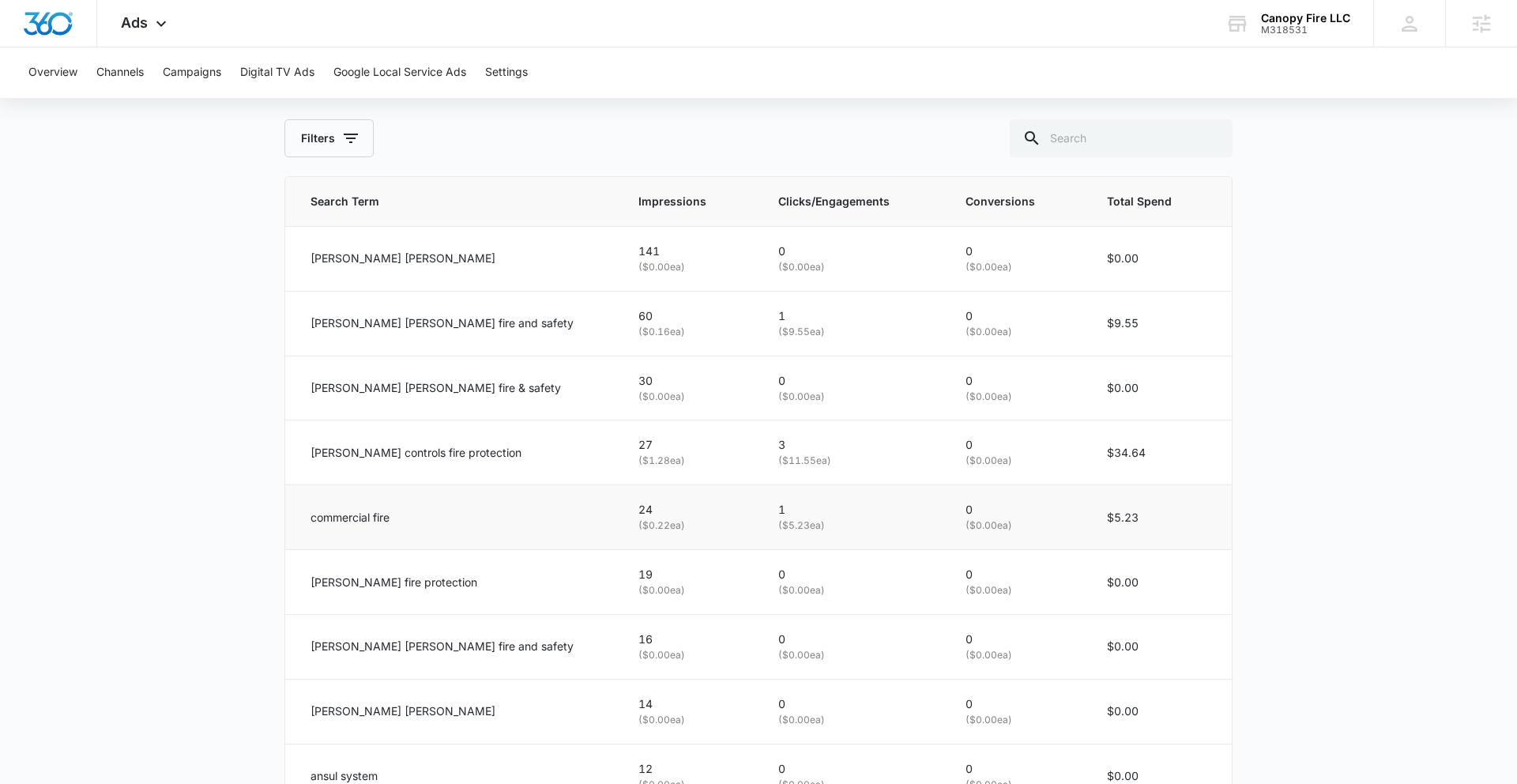
click at [305, 487] on td "commercial fire" at bounding box center [453, 517] width 334 height 65
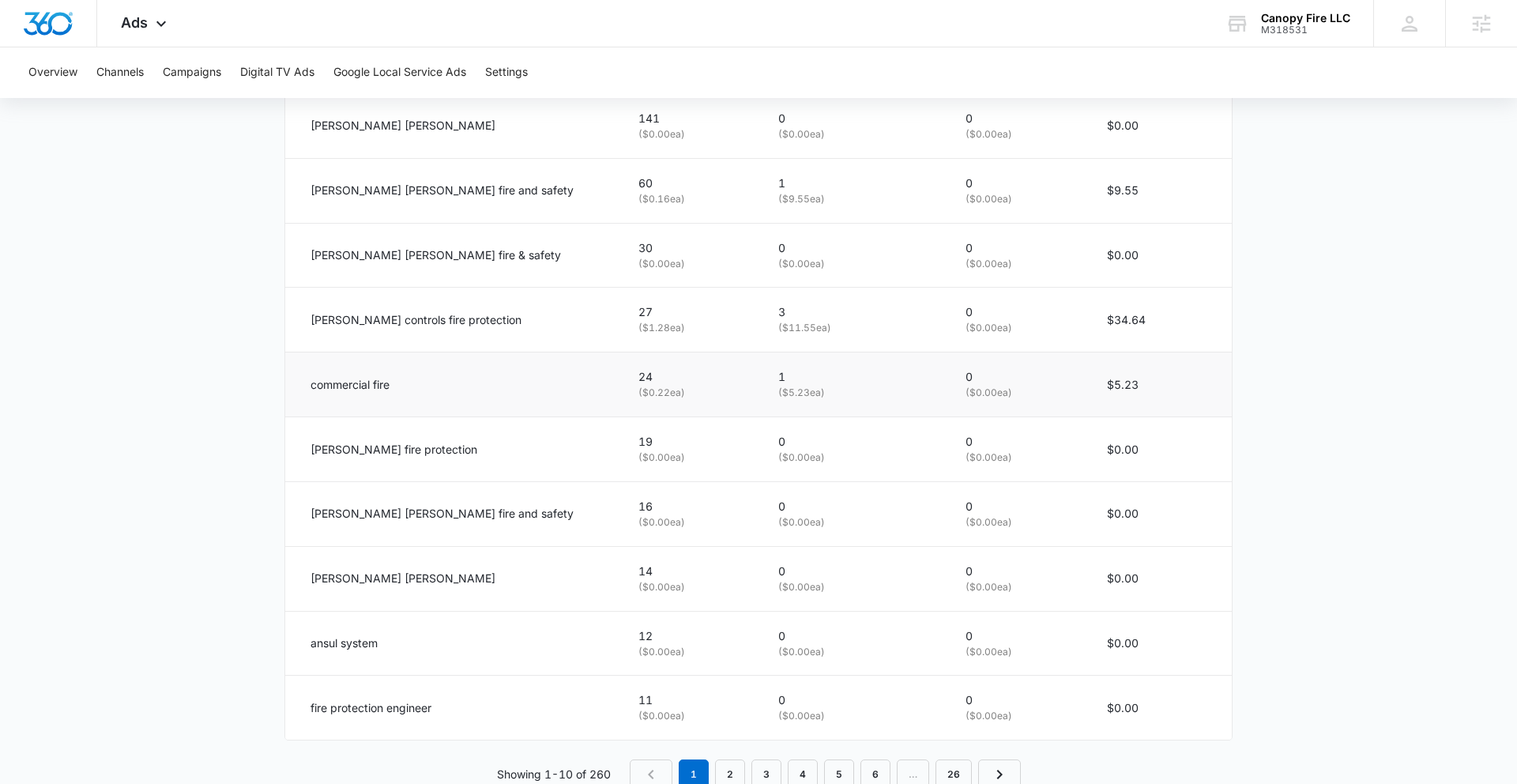
scroll to position [913, 0]
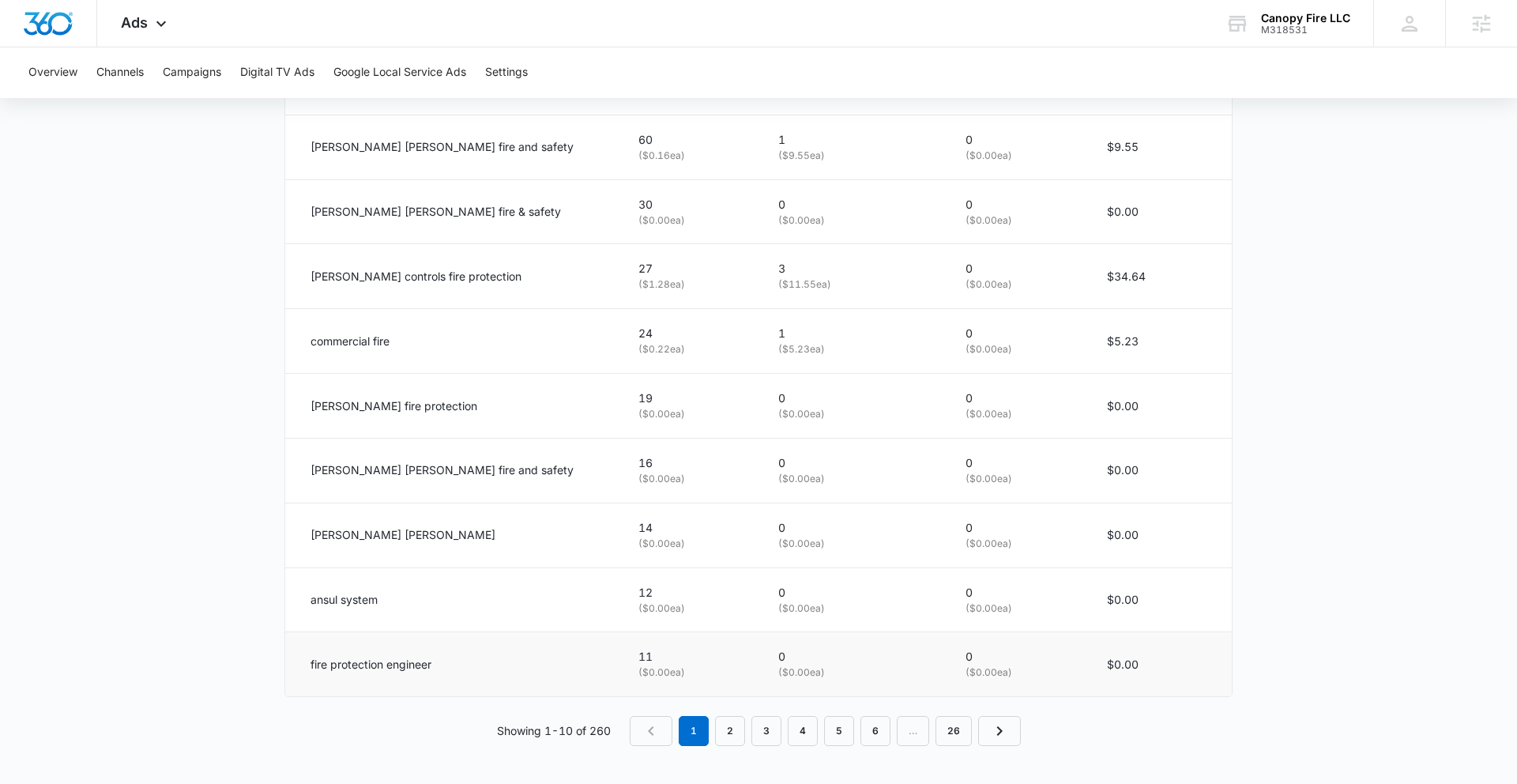
click at [448, 670] on div "fire protection engineer" at bounding box center [456, 664] width 290 height 17
click at [732, 737] on link "2" at bounding box center [730, 731] width 30 height 30
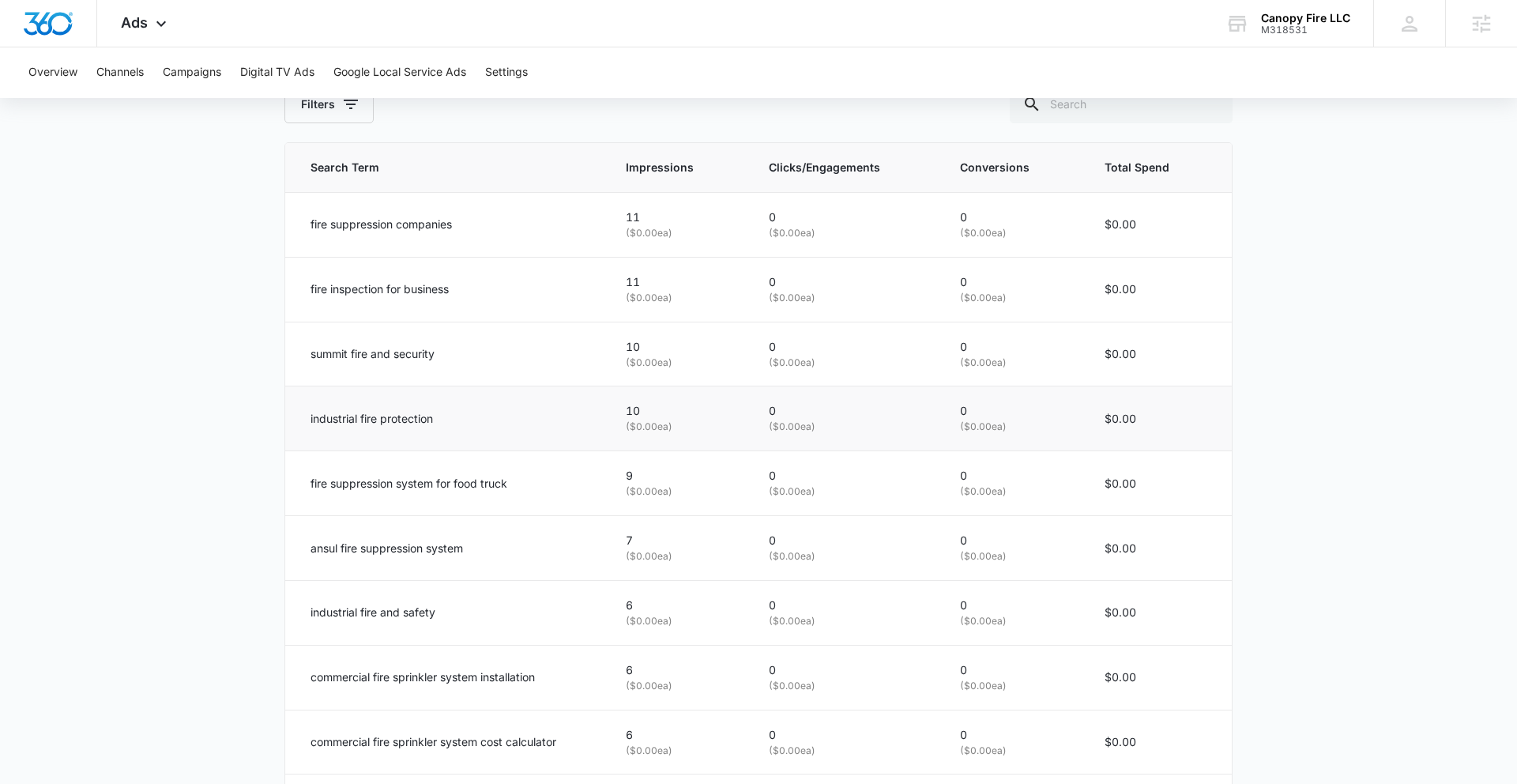
scroll to position [768, 0]
drag, startPoint x: 473, startPoint y: 283, endPoint x: 331, endPoint y: 263, distance: 143.4
click at [332, 263] on td "fire inspection for business" at bounding box center [446, 291] width 322 height 65
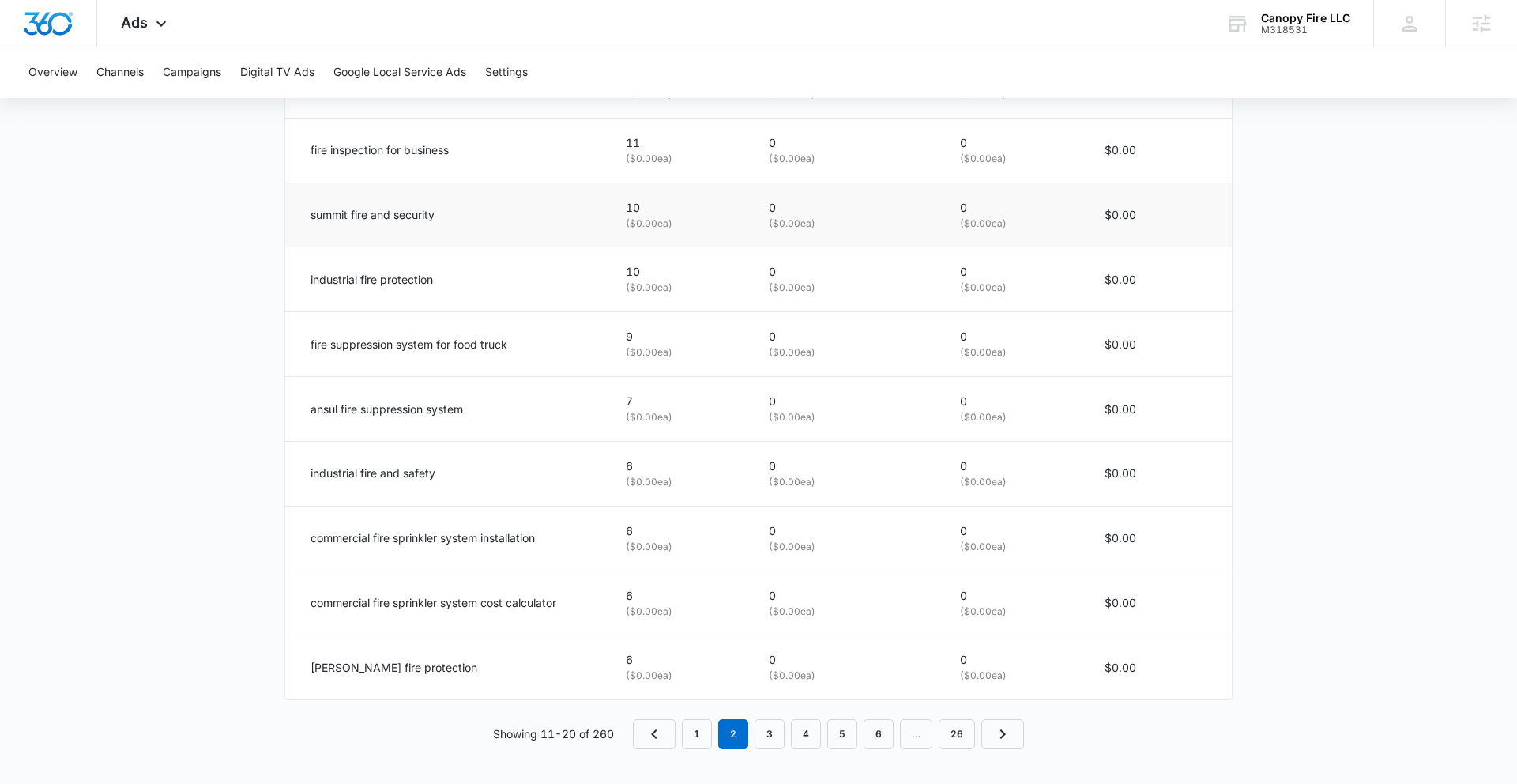
scroll to position [913, 0]
click at [768, 725] on link "3" at bounding box center [770, 731] width 30 height 30
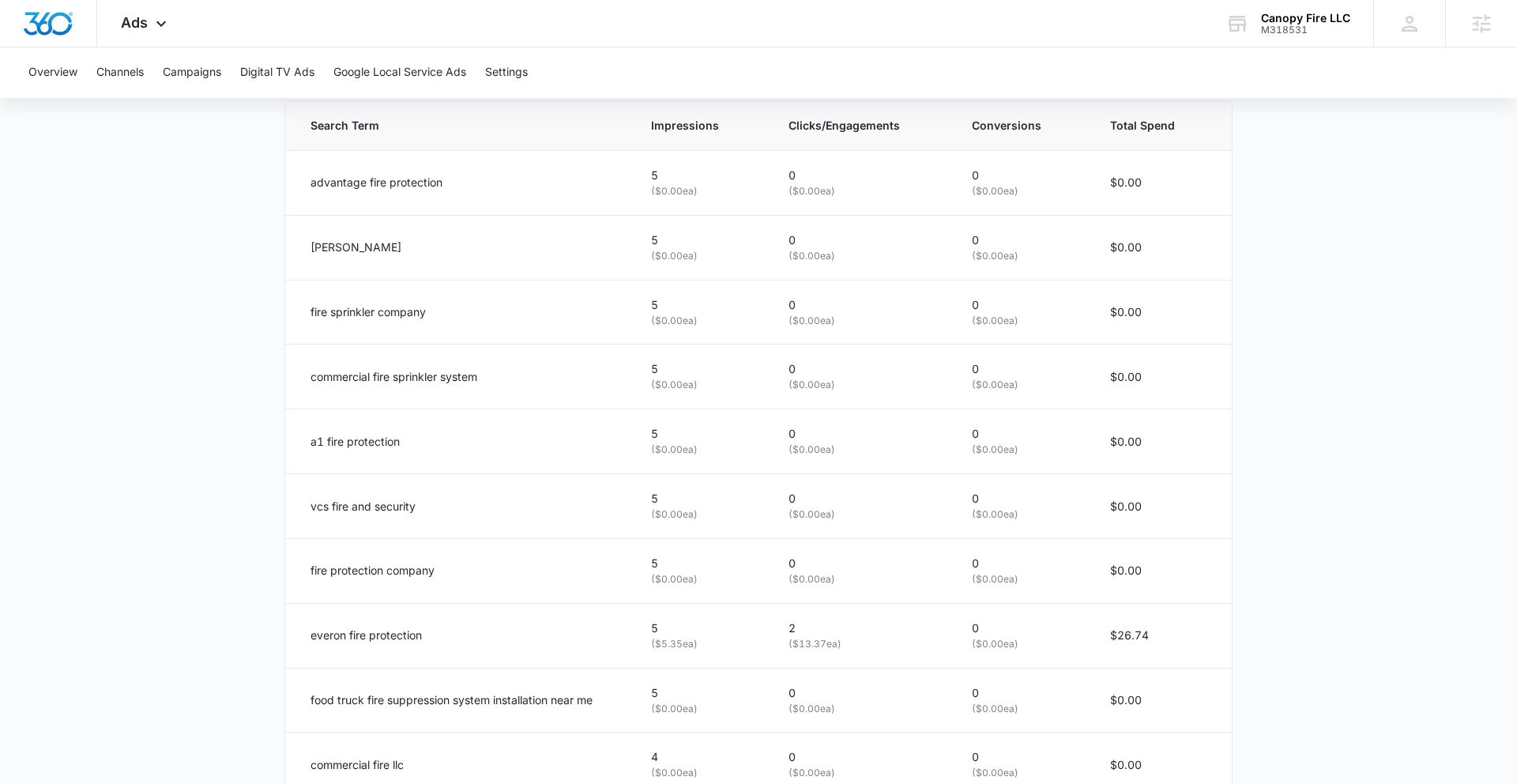
scroll to position [815, 0]
